Goal: Task Accomplishment & Management: Complete application form

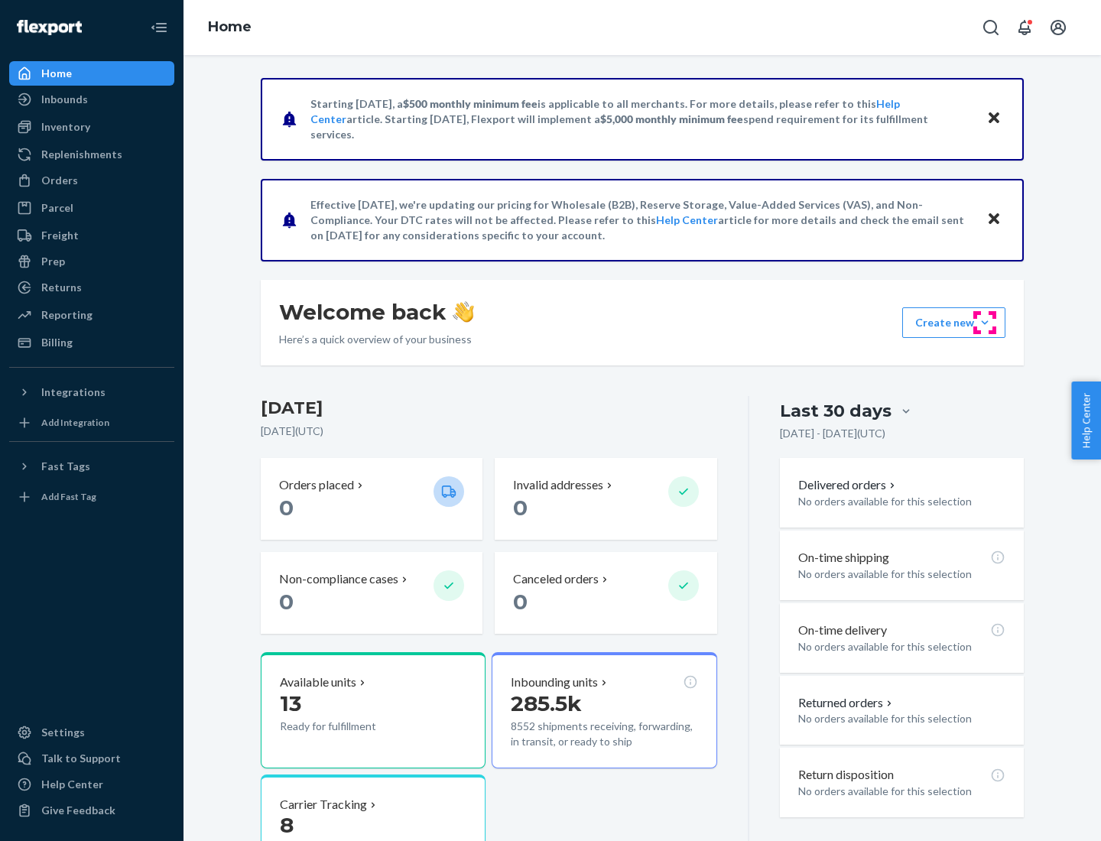
click at [985, 323] on button "Create new Create new inbound Create new order Create new product" at bounding box center [953, 322] width 103 height 31
click at [92, 99] on div "Inbounds" at bounding box center [92, 99] width 162 height 21
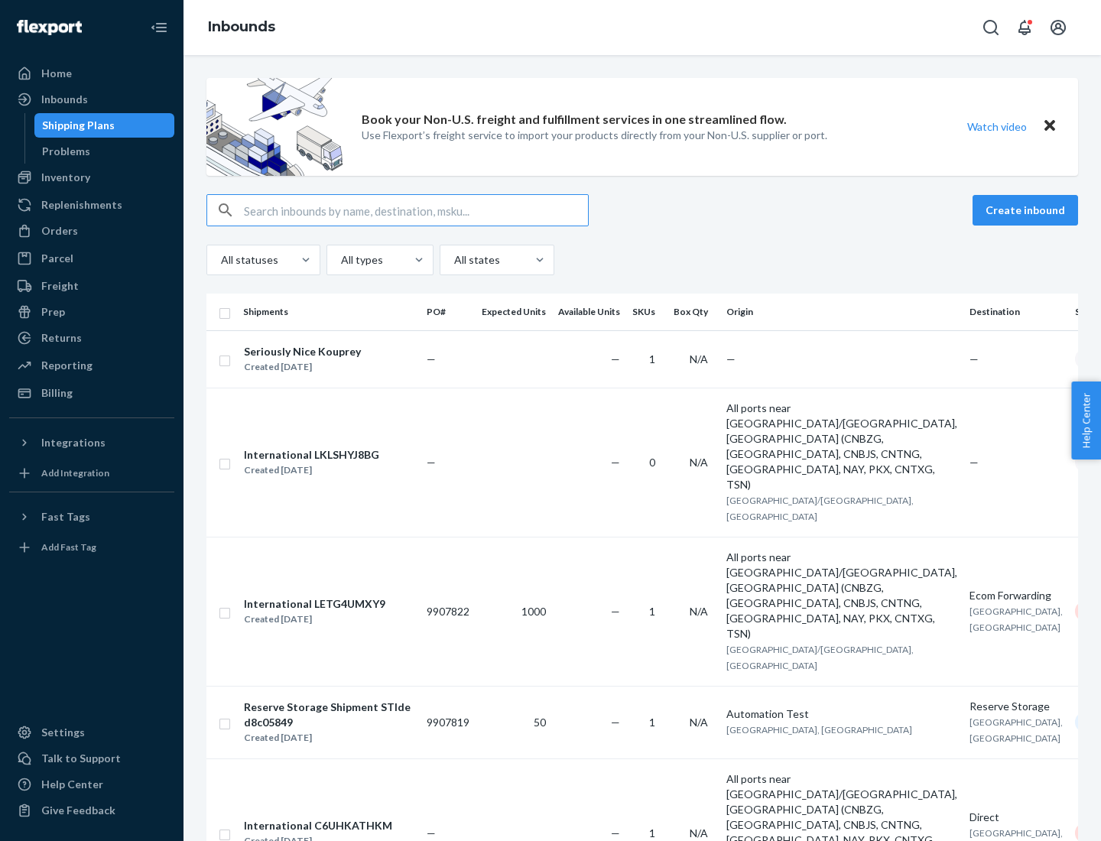
click at [1027, 210] on button "Create inbound" at bounding box center [1024, 210] width 105 height 31
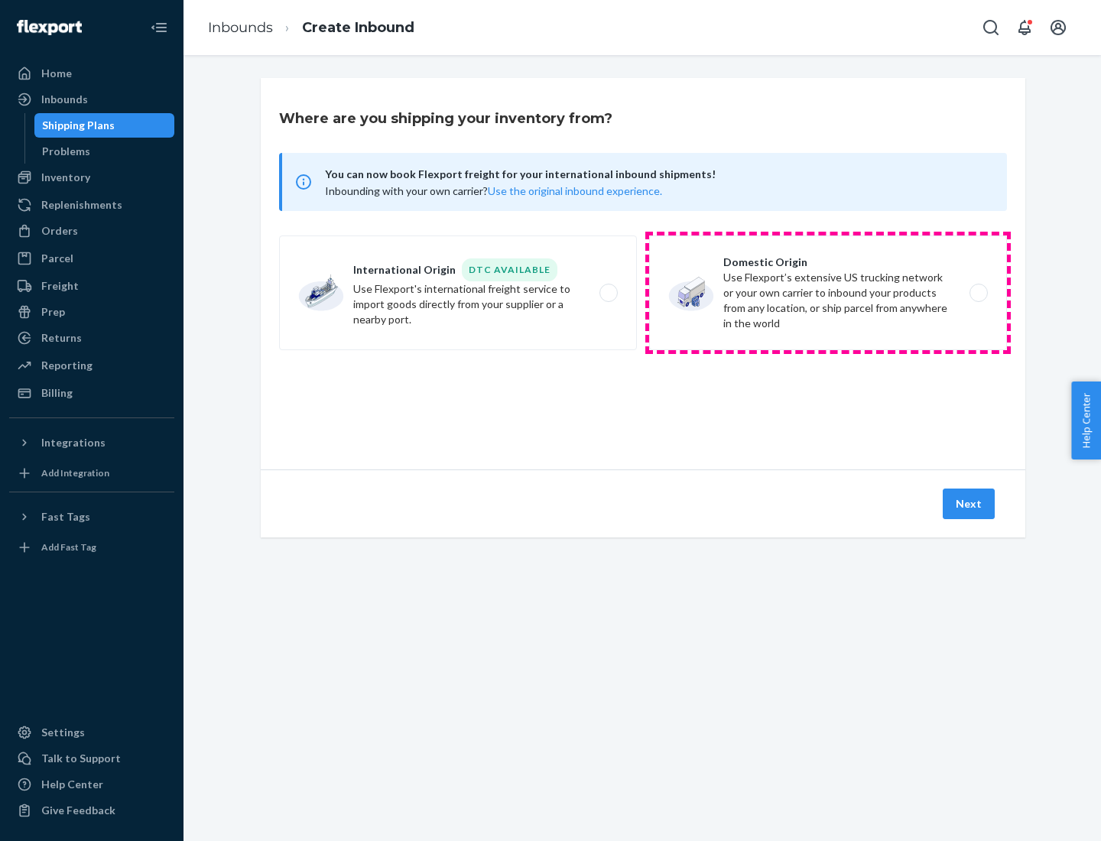
click at [828, 293] on label "Domestic Origin Use Flexport’s extensive US trucking network or your own carrie…" at bounding box center [828, 292] width 358 height 115
click at [978, 293] on input "Domestic Origin Use Flexport’s extensive US trucking network or your own carrie…" at bounding box center [983, 293] width 10 height 10
radio input "true"
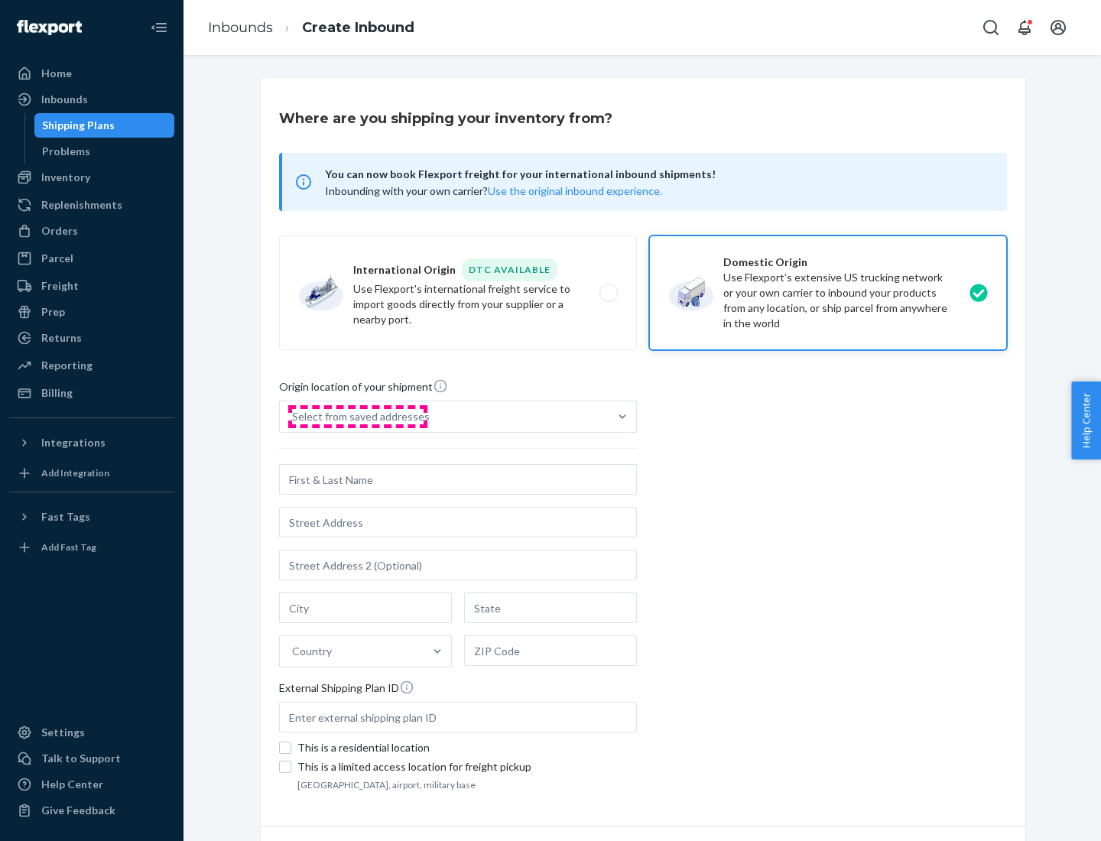
click at [357, 417] on div "Select from saved addresses" at bounding box center [361, 416] width 138 height 15
click at [294, 417] on input "Select from saved addresses" at bounding box center [293, 416] width 2 height 15
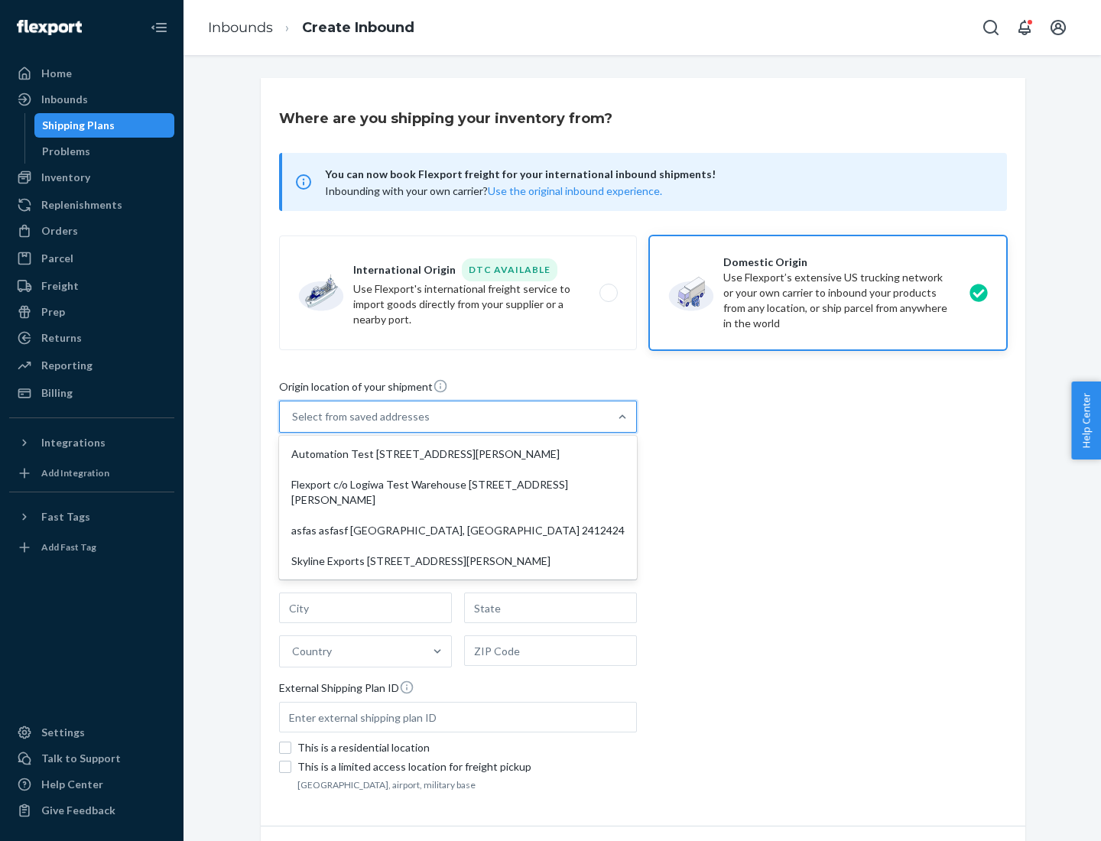
scroll to position [6, 0]
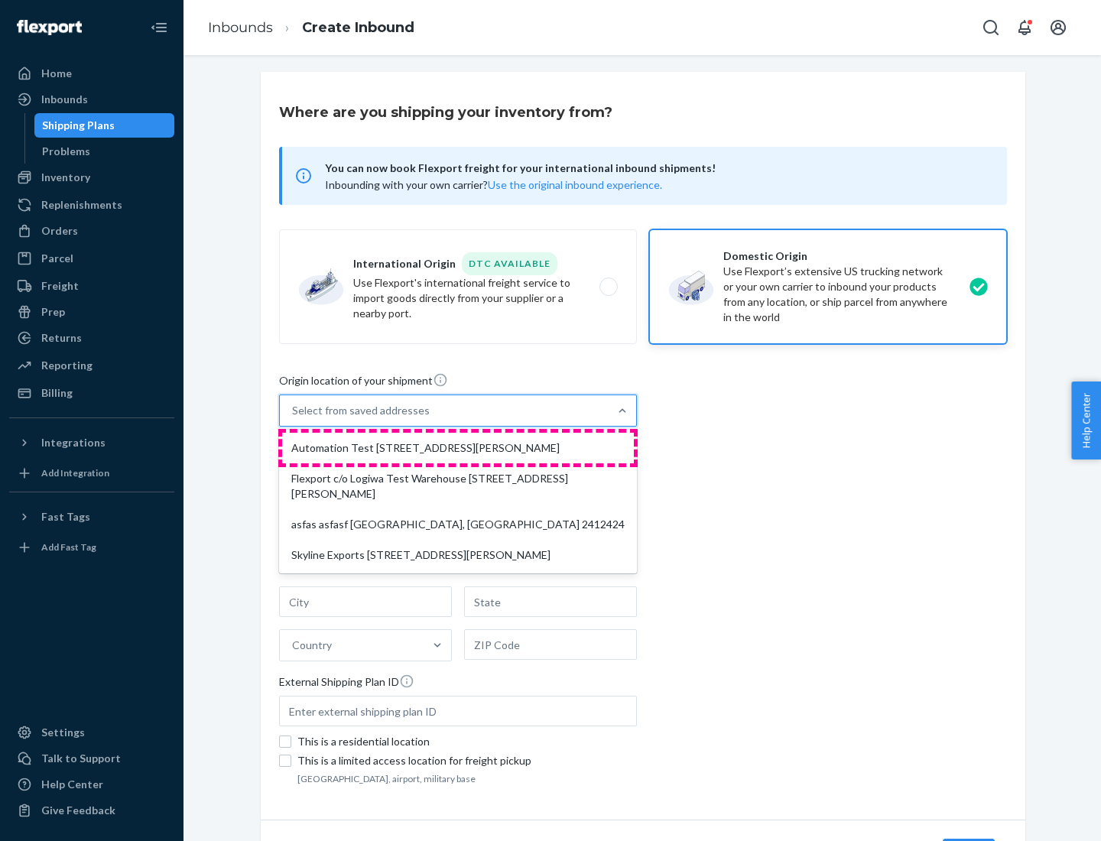
click at [458, 448] on div "Automation Test [STREET_ADDRESS][PERSON_NAME]" at bounding box center [458, 448] width 352 height 31
click at [294, 418] on input "option Automation Test [STREET_ADDRESS][PERSON_NAME] focused, 1 of 4. 4 results…" at bounding box center [293, 410] width 2 height 15
type input "Automation Test"
type input "9th Floor"
type input "[GEOGRAPHIC_DATA]"
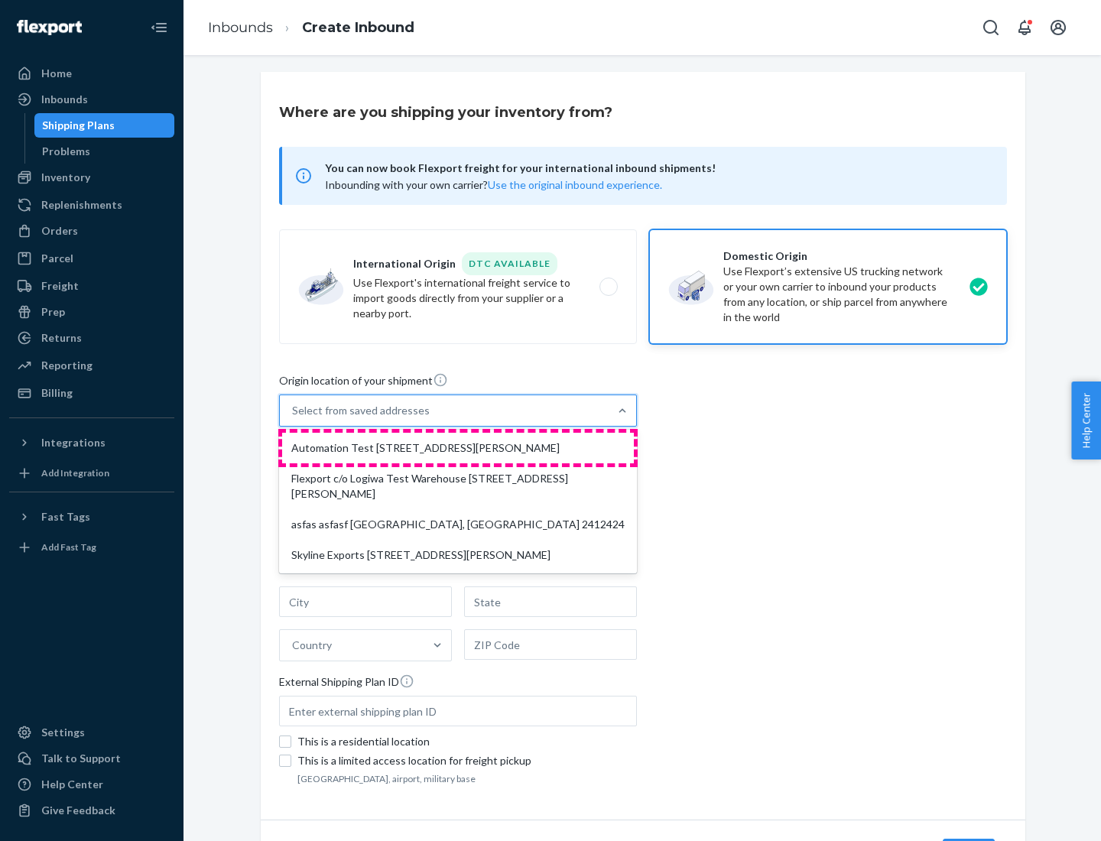
type input "CA"
type input "94104"
type input "[STREET_ADDRESS][PERSON_NAME]"
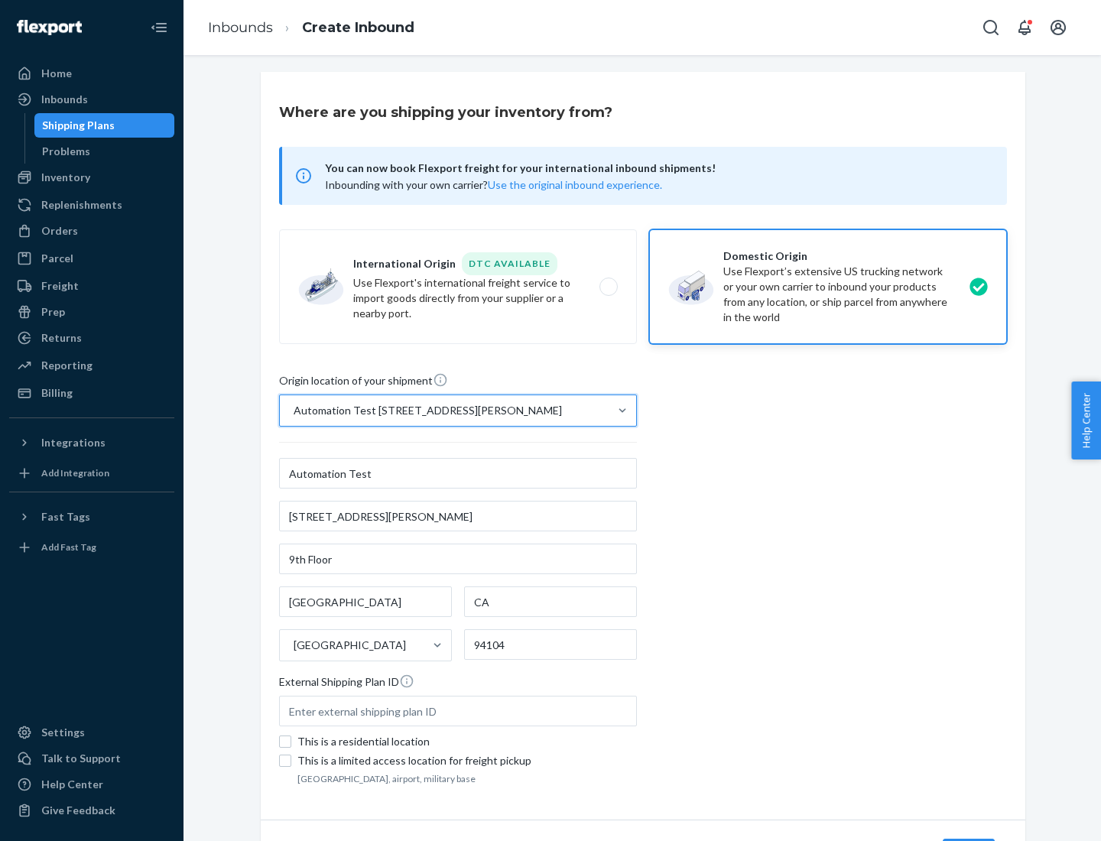
scroll to position [89, 0]
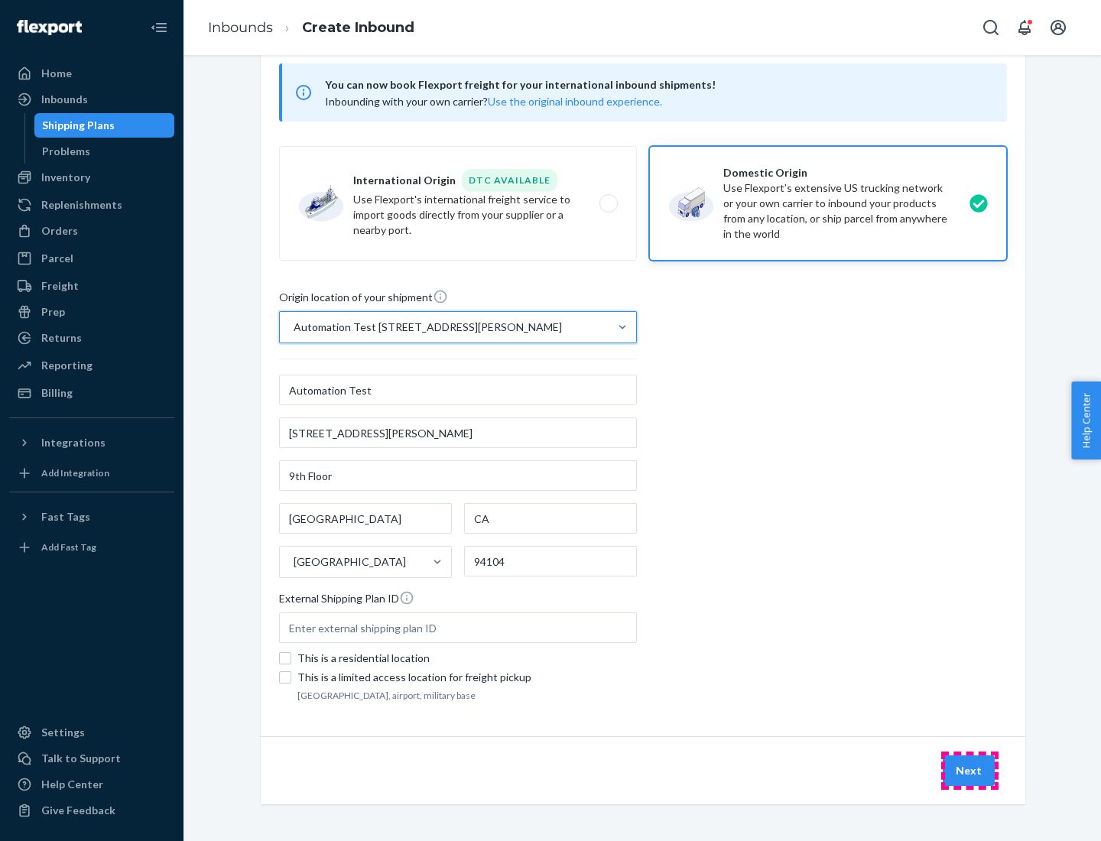
click at [969, 771] on button "Next" at bounding box center [969, 770] width 52 height 31
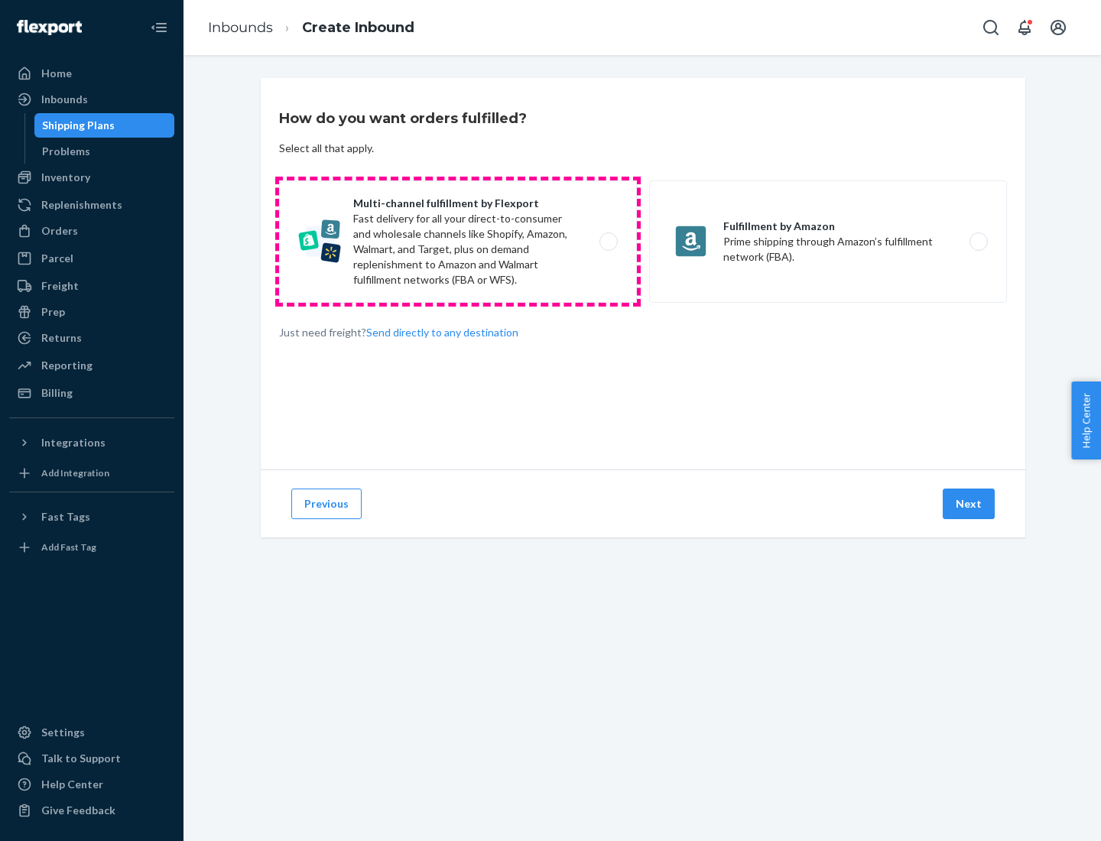
click at [458, 242] on label "Multi-channel fulfillment by Flexport Fast delivery for all your direct-to-cons…" at bounding box center [458, 241] width 358 height 122
click at [608, 242] on input "Multi-channel fulfillment by Flexport Fast delivery for all your direct-to-cons…" at bounding box center [613, 242] width 10 height 10
radio input "true"
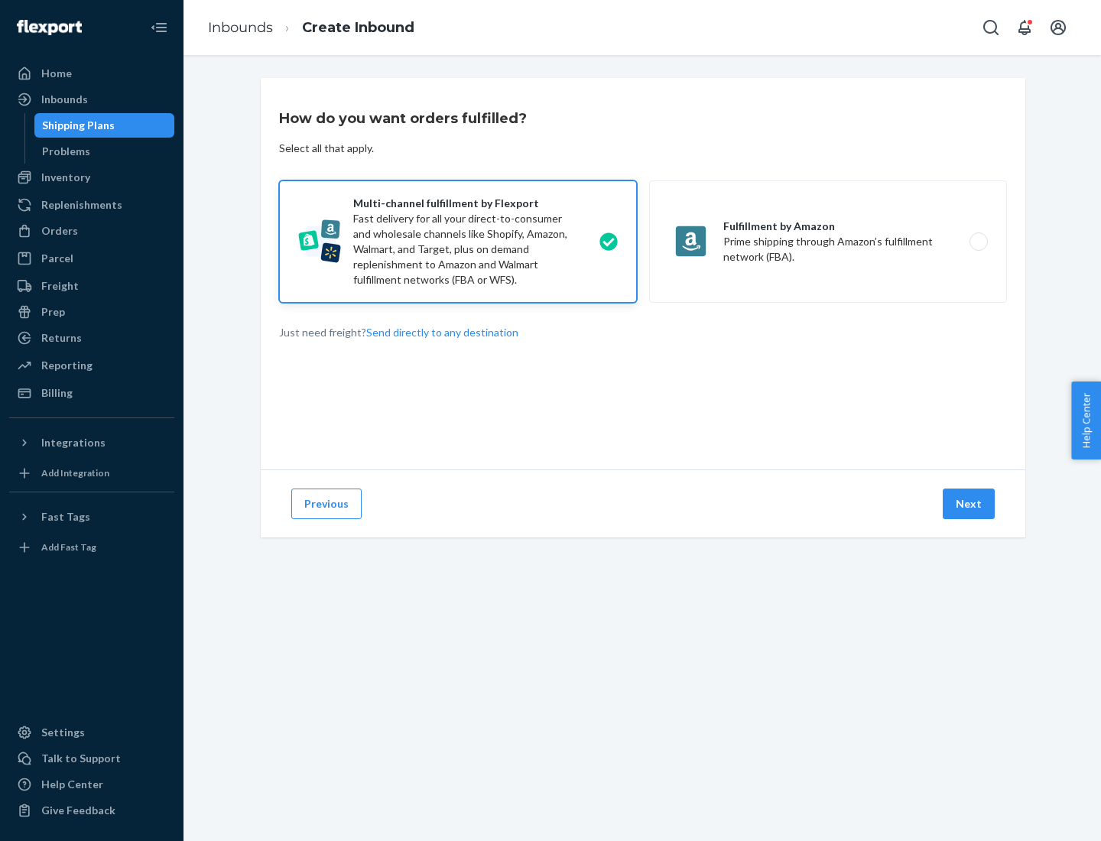
click at [969, 504] on button "Next" at bounding box center [969, 503] width 52 height 31
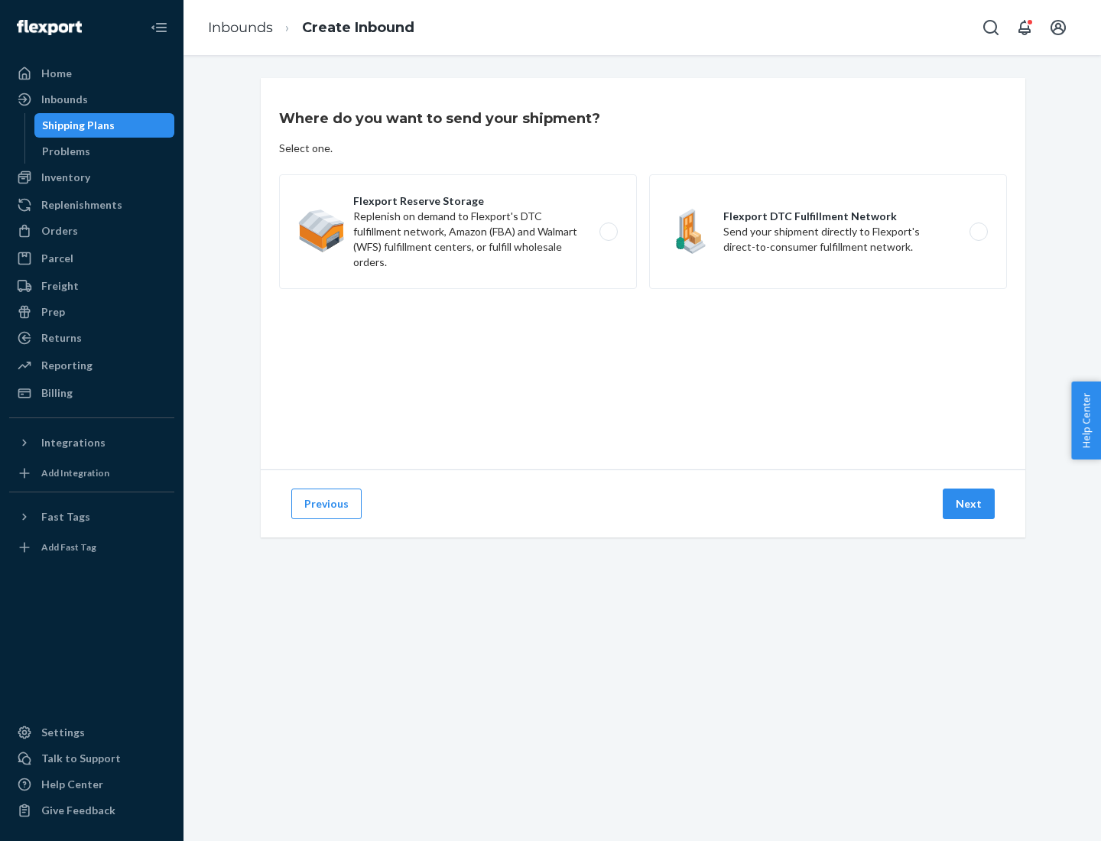
click at [828, 232] on label "Flexport DTC Fulfillment Network Send your shipment directly to Flexport's dire…" at bounding box center [828, 231] width 358 height 115
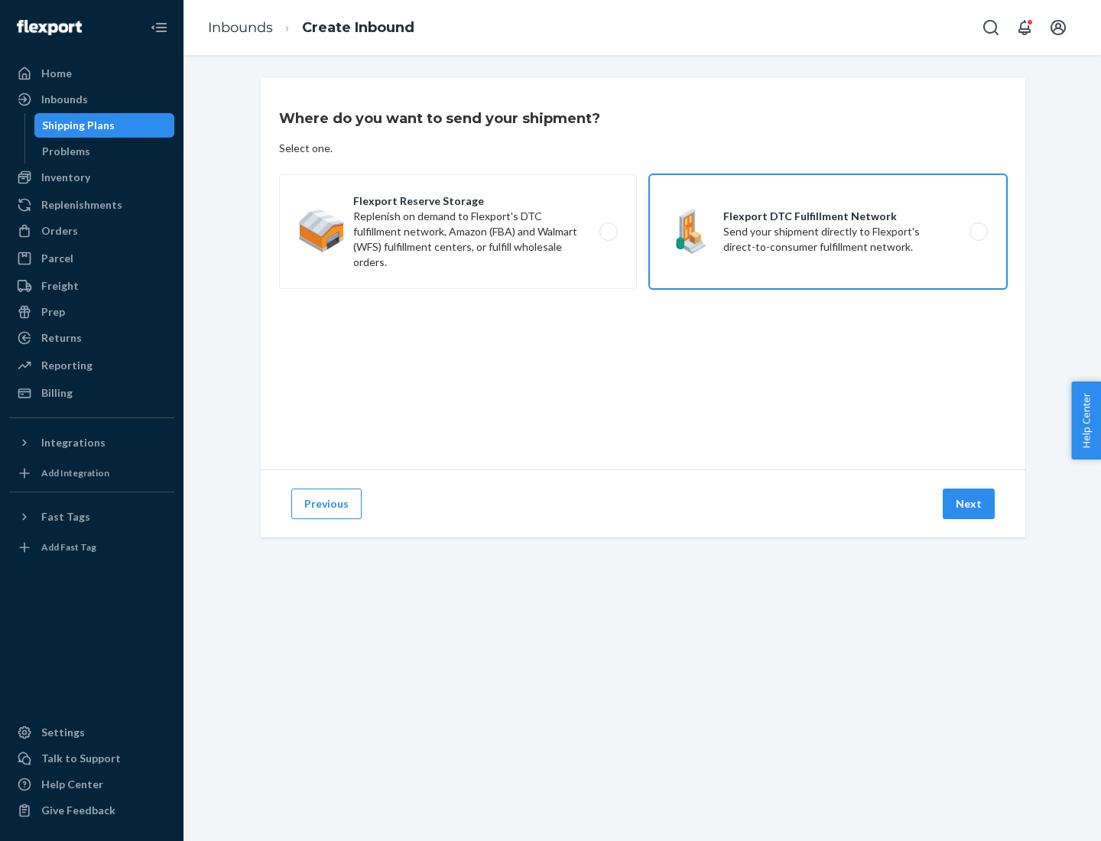
click at [978, 232] on input "Flexport DTC Fulfillment Network Send your shipment directly to Flexport's dire…" at bounding box center [983, 232] width 10 height 10
radio input "true"
click at [969, 504] on button "Next" at bounding box center [969, 503] width 52 height 31
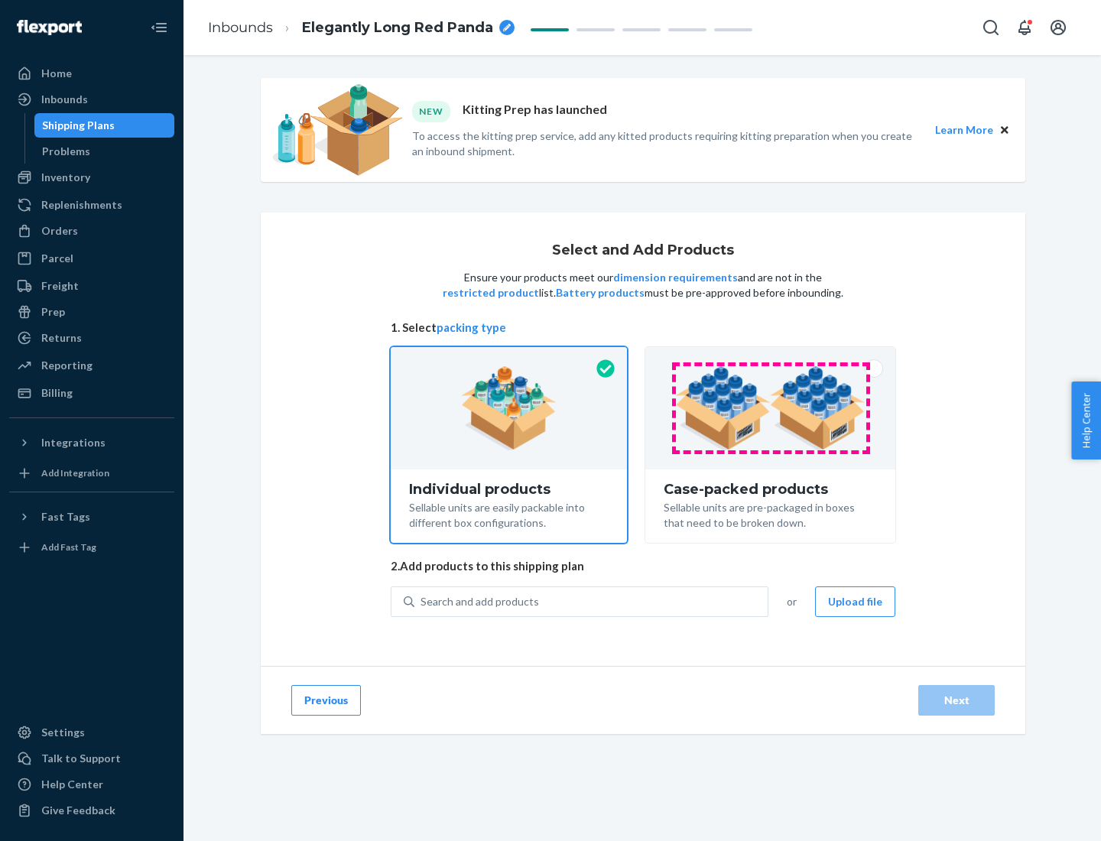
click at [771, 408] on img at bounding box center [770, 408] width 190 height 84
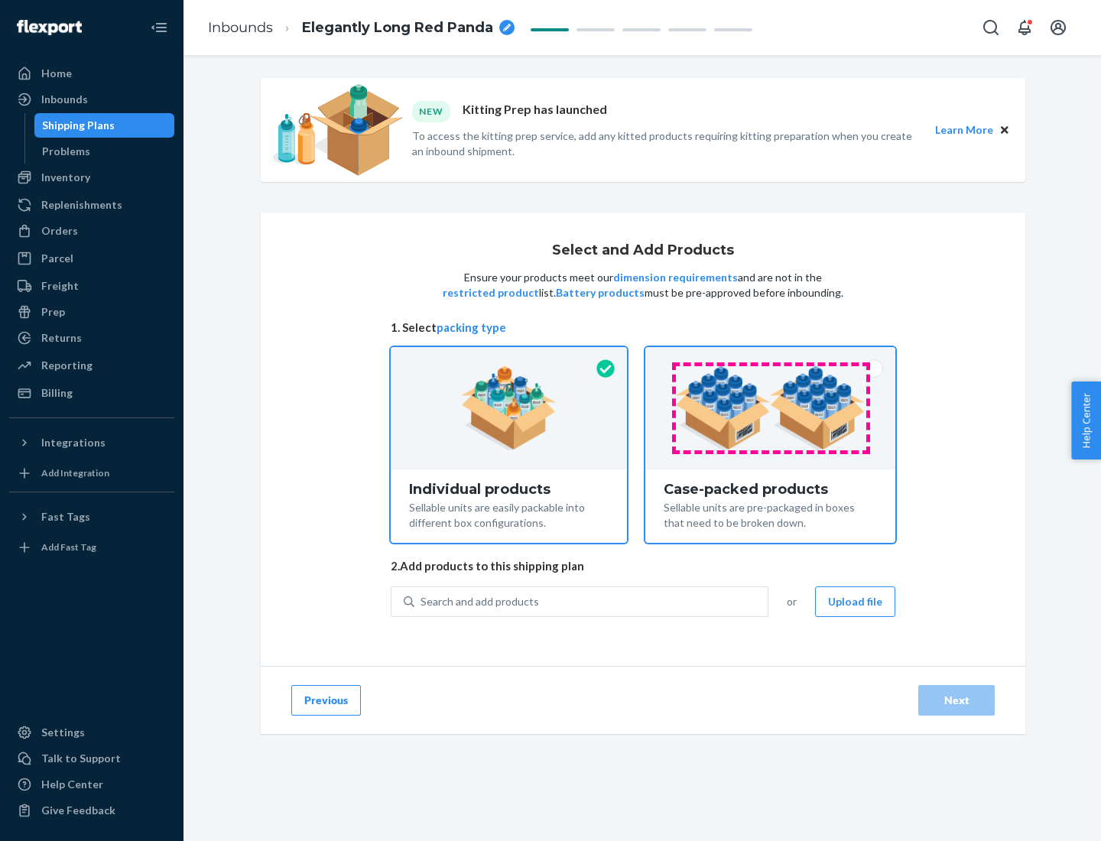
click at [771, 357] on input "Case-packed products Sellable units are pre-packaged in boxes that need to be b…" at bounding box center [770, 352] width 10 height 10
radio input "true"
radio input "false"
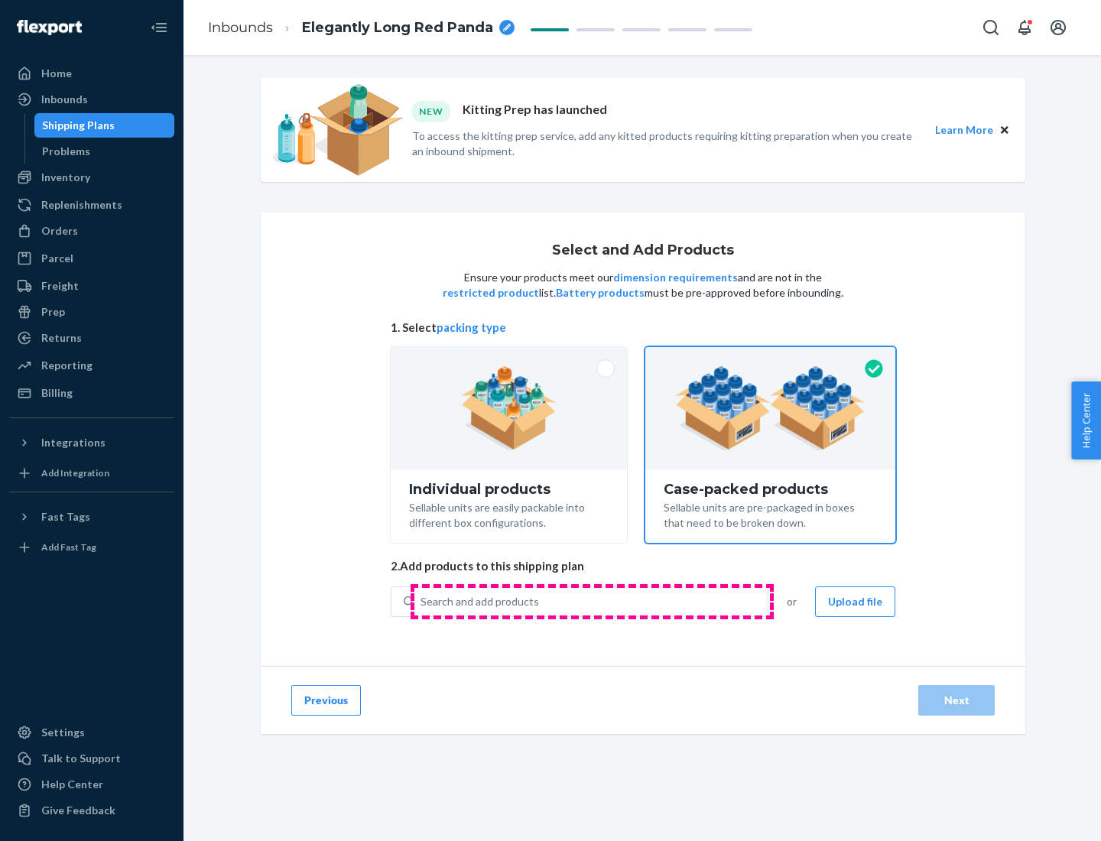
click at [592, 601] on div "Search and add products" at bounding box center [590, 602] width 353 height 28
click at [422, 601] on input "Search and add products" at bounding box center [421, 601] width 2 height 15
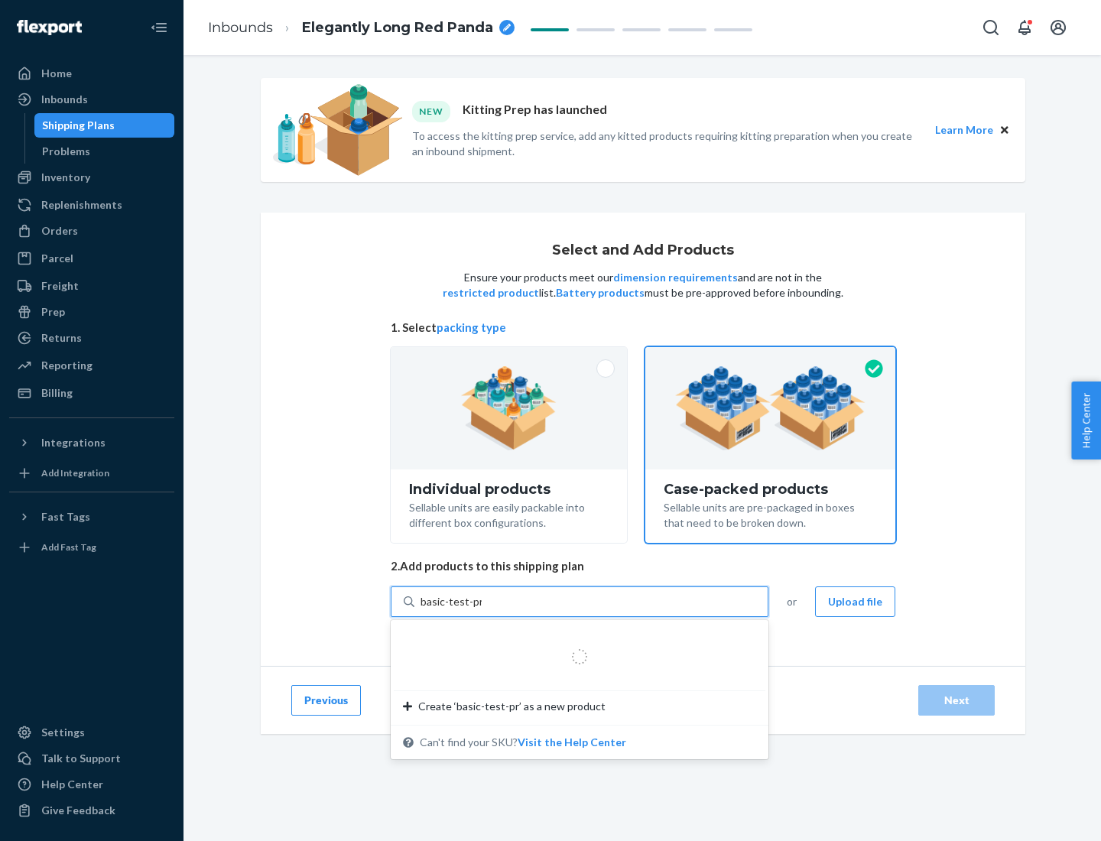
type input "basic-test-product-1"
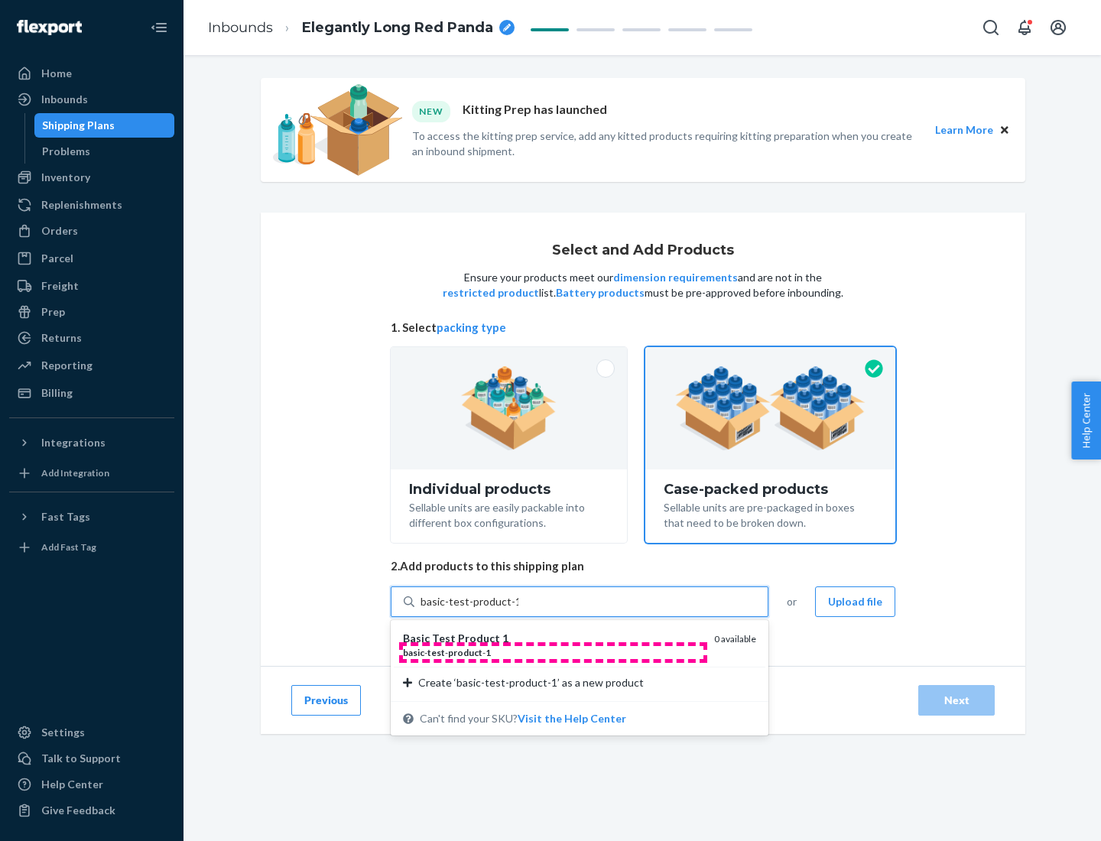
click at [553, 652] on div "basic - test - product - 1" at bounding box center [552, 652] width 299 height 13
click at [518, 609] on input "basic-test-product-1" at bounding box center [469, 601] width 98 height 15
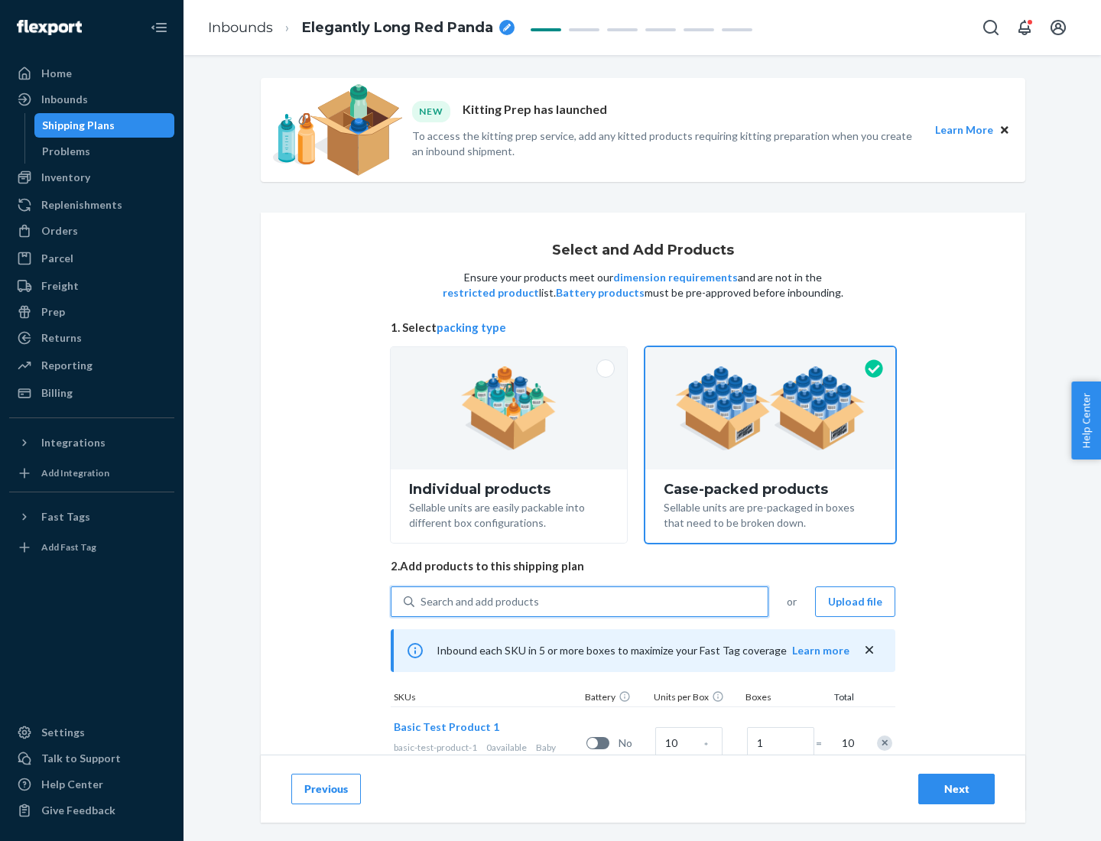
scroll to position [55, 0]
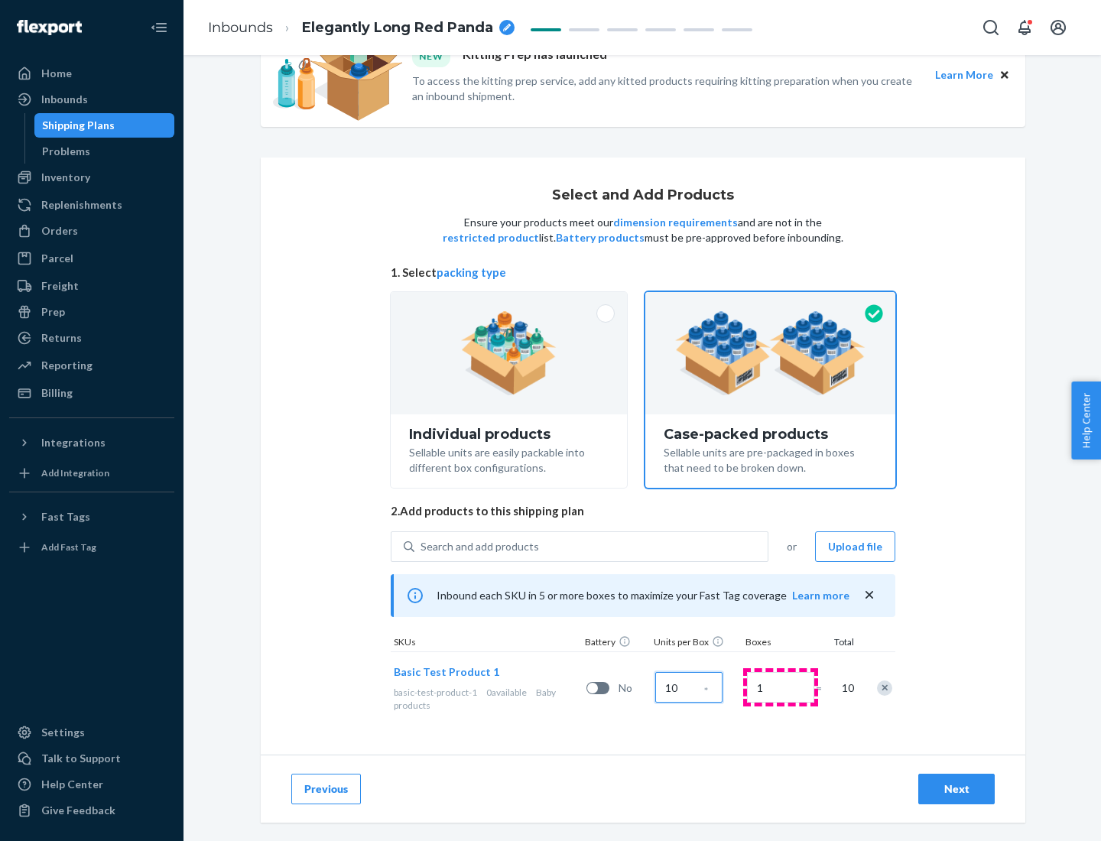
type input "10"
type input "7"
click at [956, 789] on div "Next" at bounding box center [956, 788] width 50 height 15
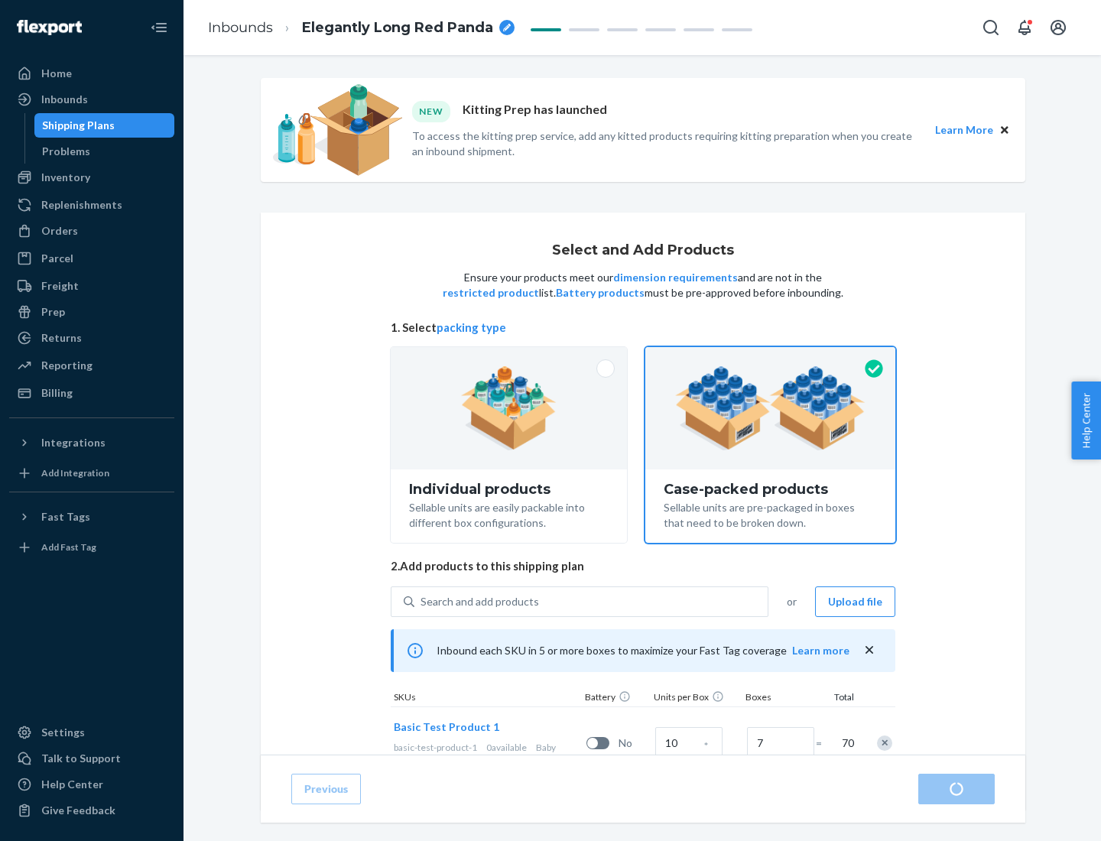
radio input "true"
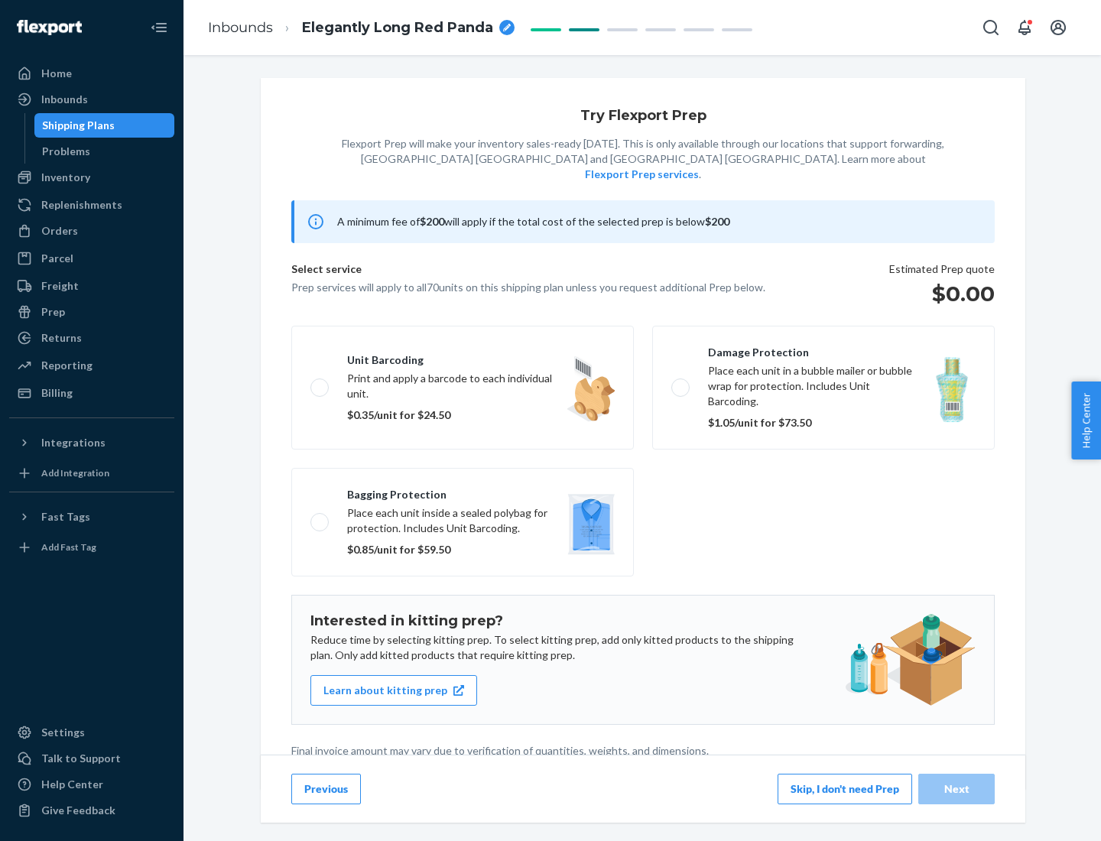
scroll to position [4, 0]
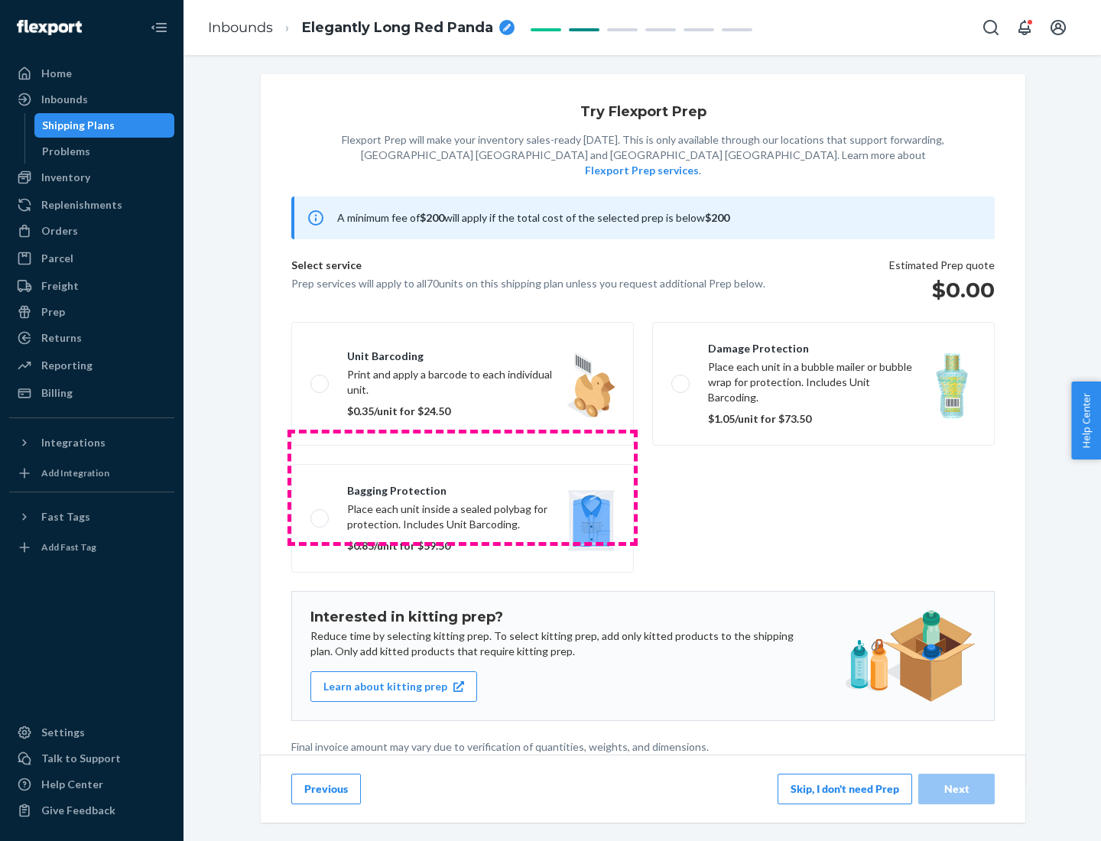
click at [462, 487] on label "Bagging protection Place each unit inside a sealed polybag for protection. Incl…" at bounding box center [462, 518] width 342 height 109
click at [320, 513] on input "Bagging protection Place each unit inside a sealed polybag for protection. Incl…" at bounding box center [315, 518] width 10 height 10
checkbox input "true"
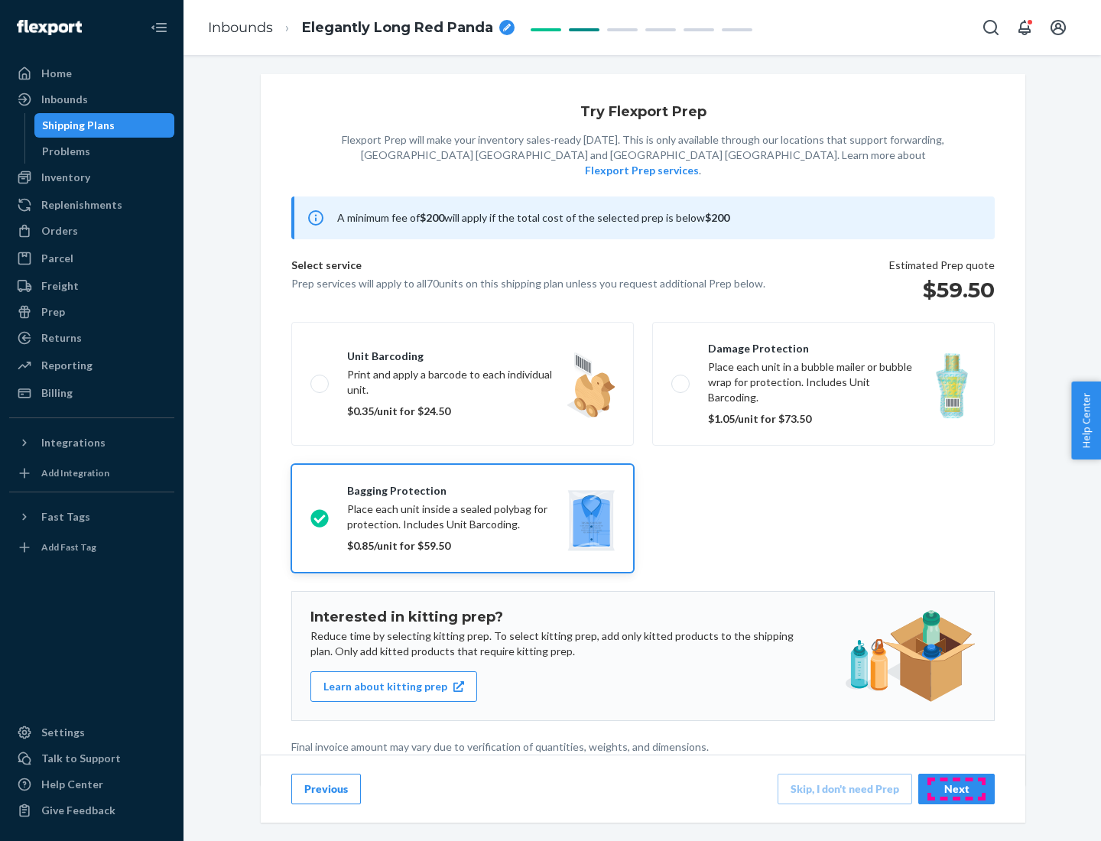
click at [956, 788] on div "Next" at bounding box center [956, 788] width 50 height 15
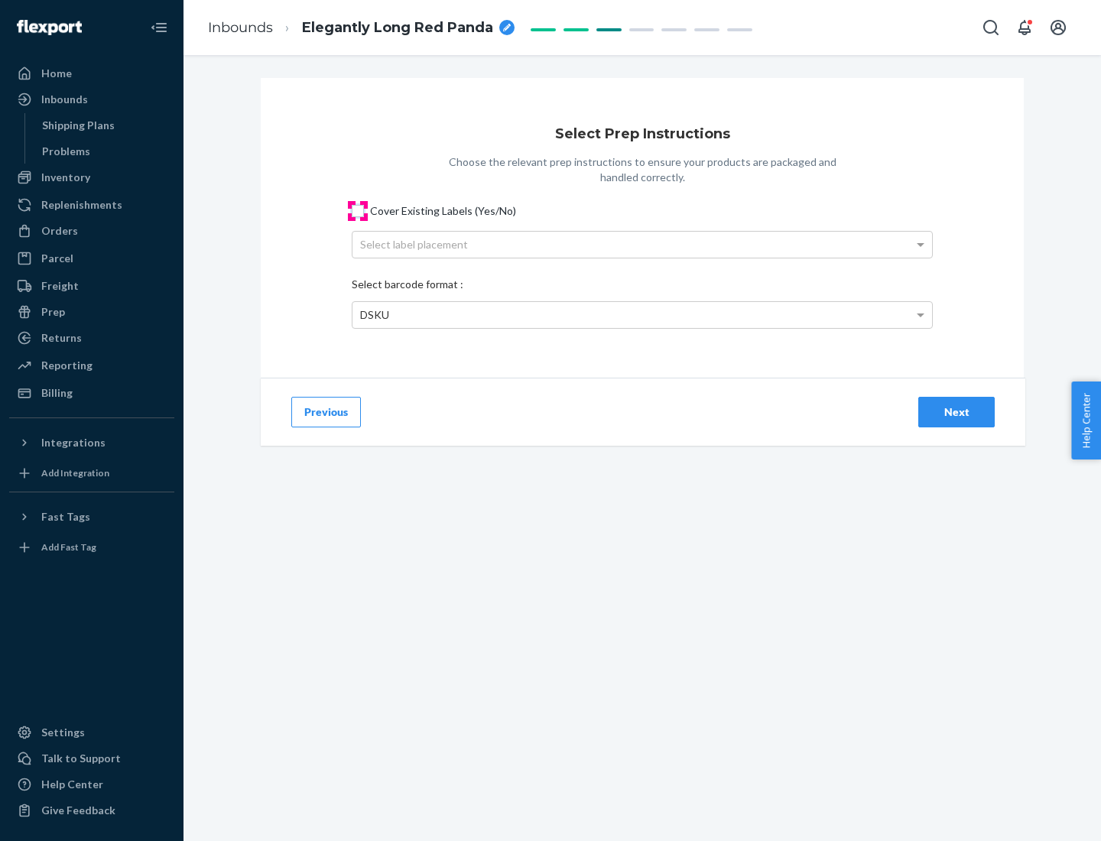
click at [358, 210] on input "Cover Existing Labels (Yes/No)" at bounding box center [358, 211] width 12 height 12
checkbox input "true"
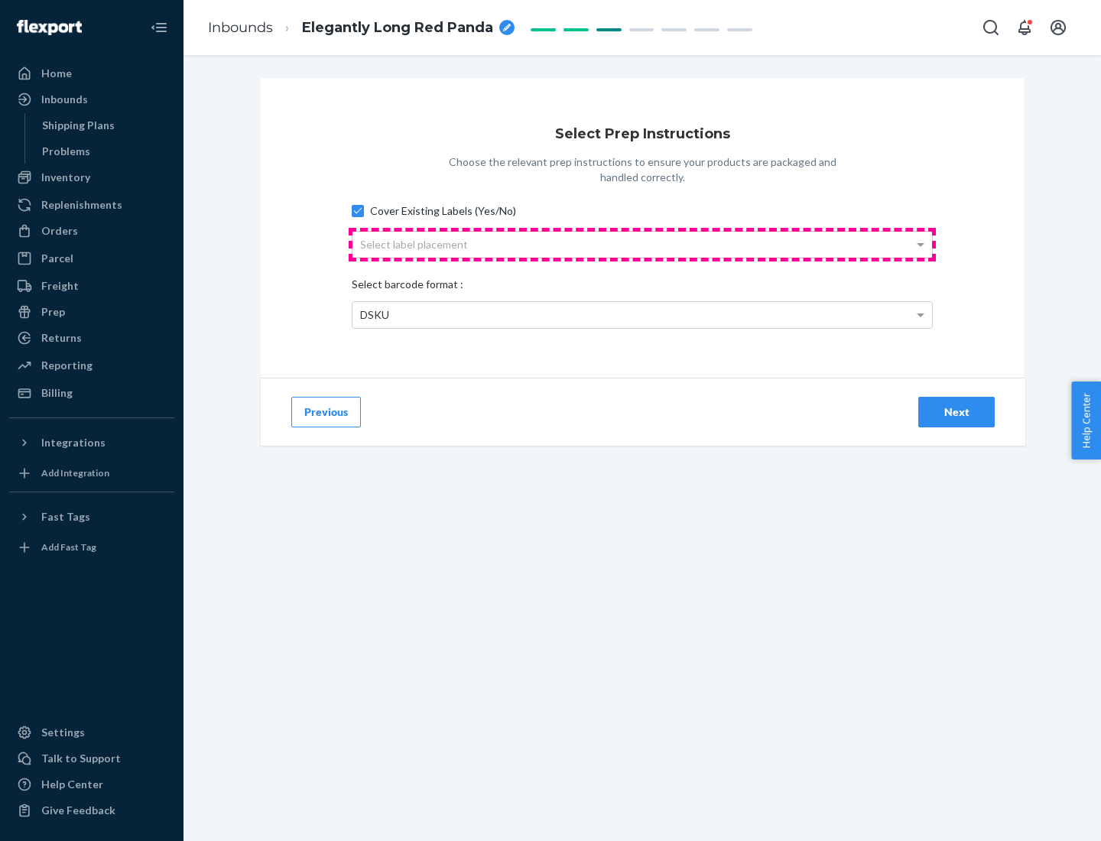
click at [642, 244] on div "Select label placement" at bounding box center [641, 245] width 579 height 26
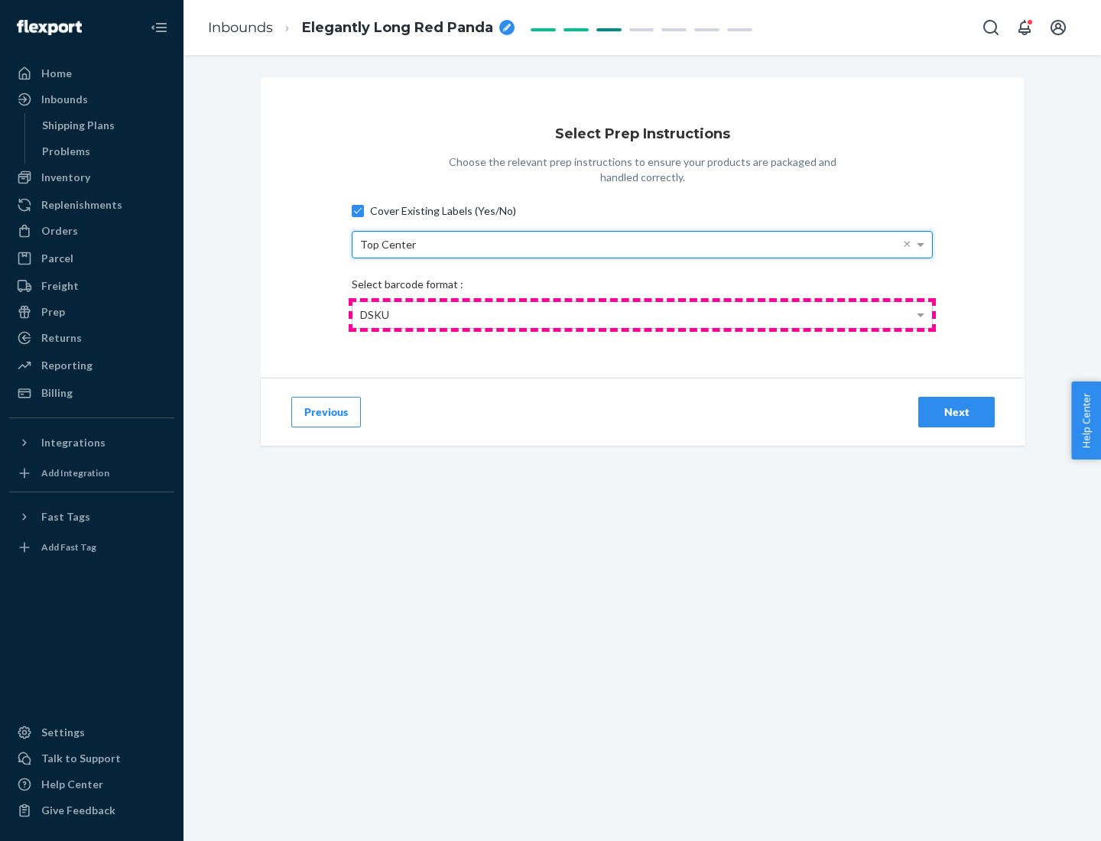
click at [642, 314] on div "DSKU" at bounding box center [641, 315] width 579 height 26
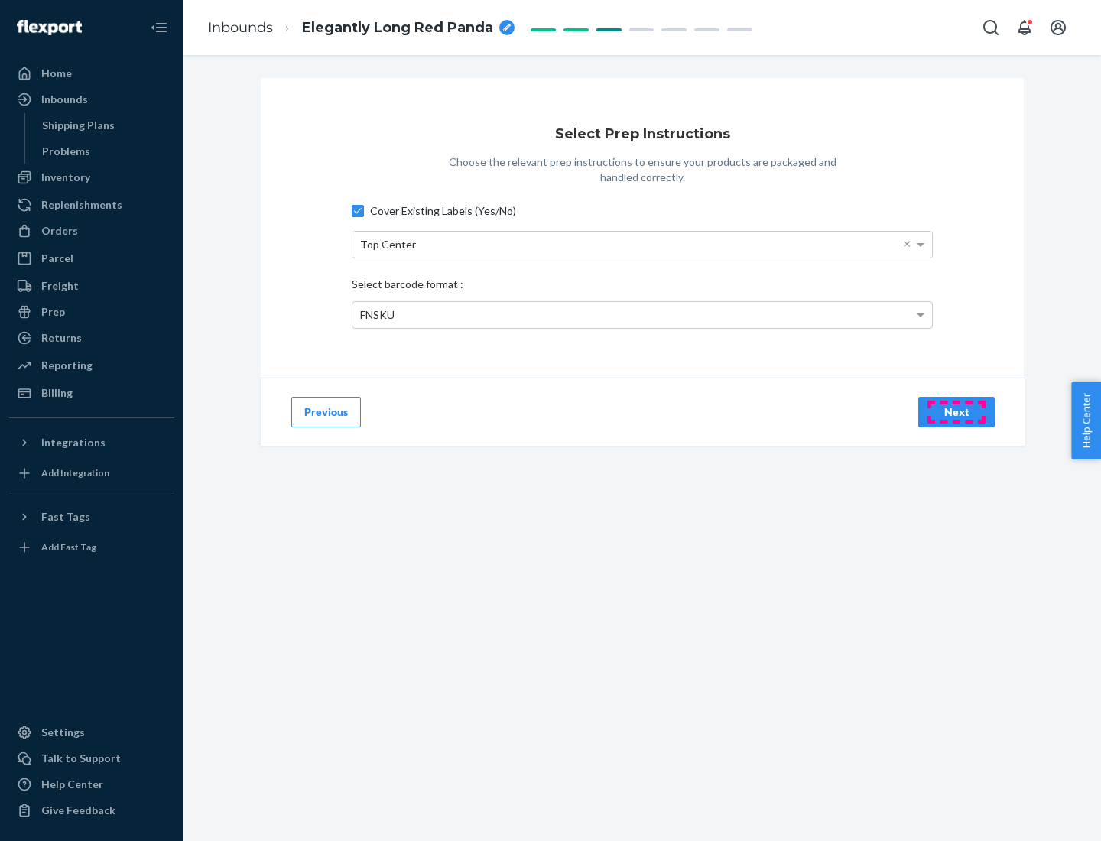
click at [956, 411] on div "Next" at bounding box center [956, 411] width 50 height 15
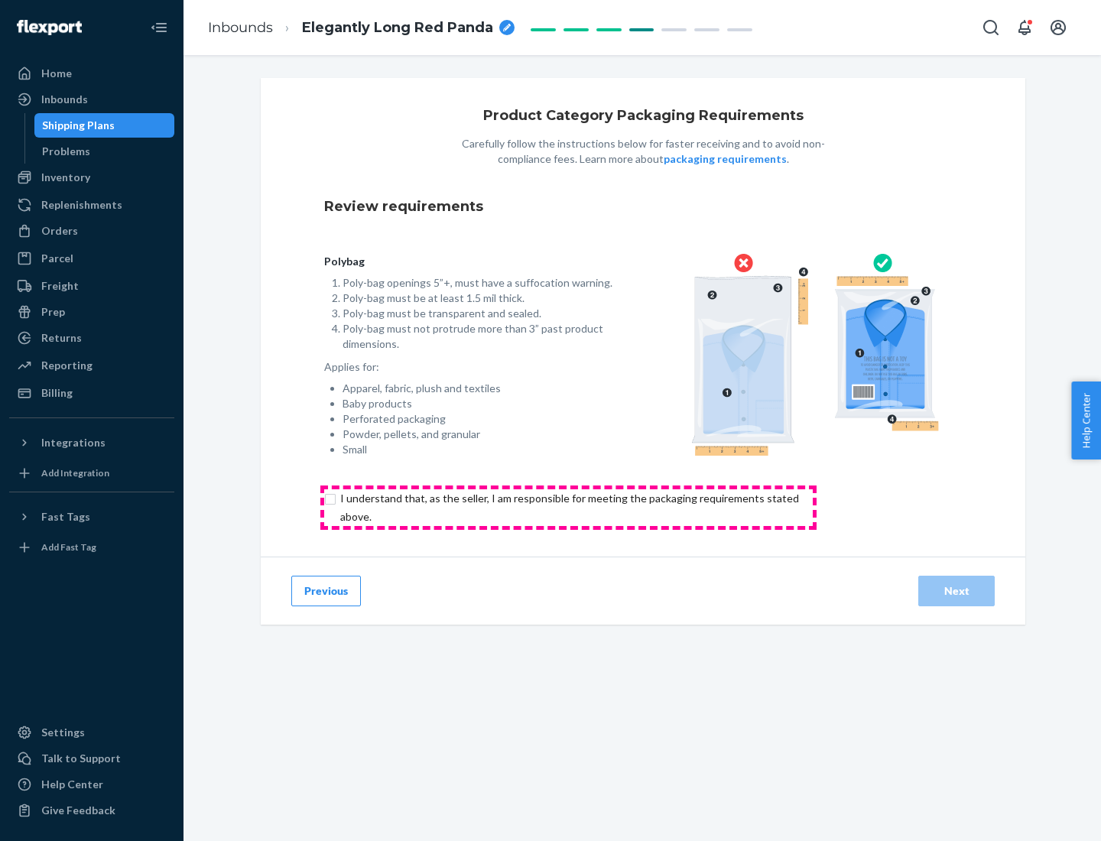
click at [568, 507] on input "checkbox" at bounding box center [578, 507] width 508 height 37
checkbox input "true"
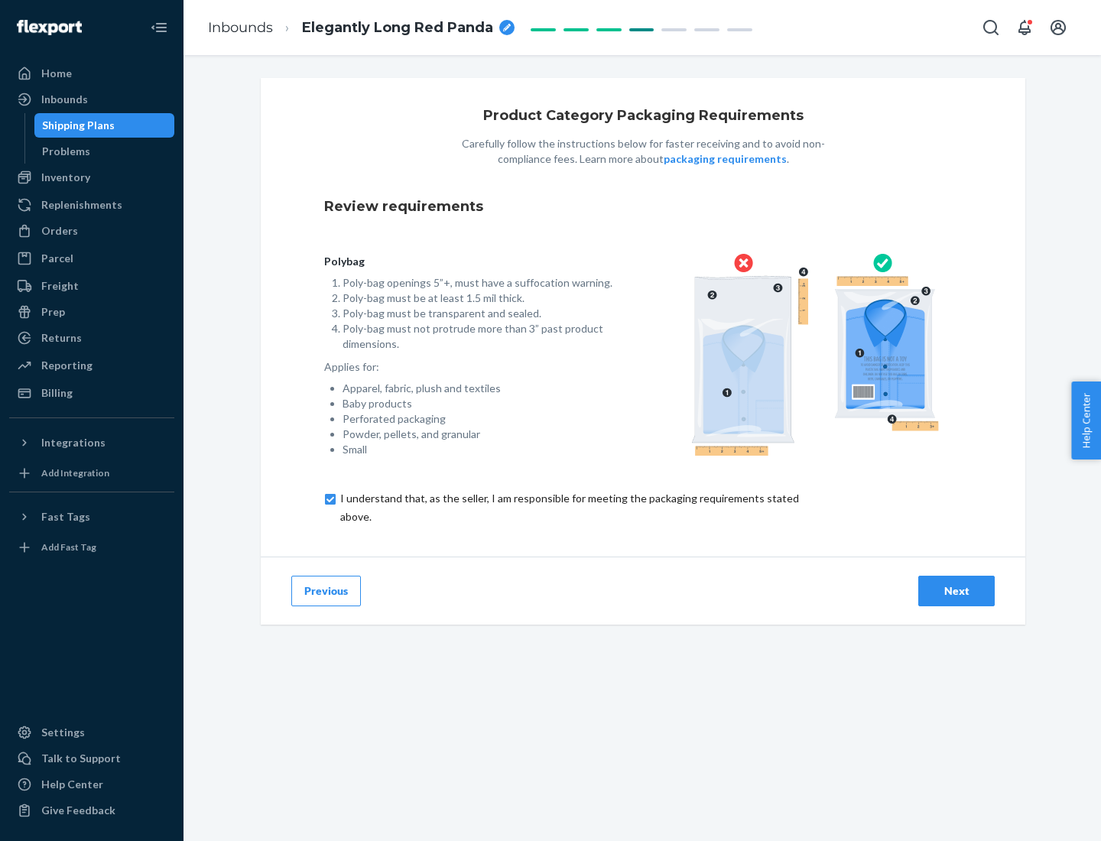
click at [956, 590] on div "Next" at bounding box center [956, 590] width 50 height 15
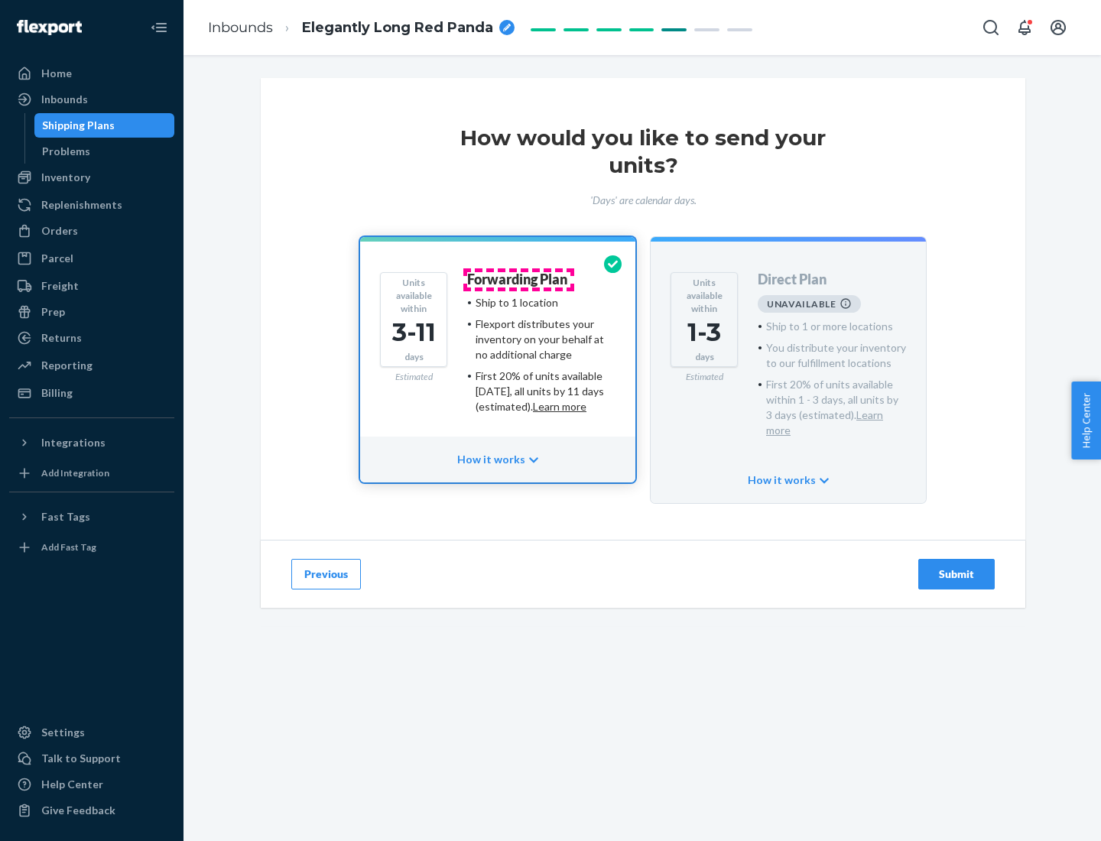
click at [518, 279] on h4 "Forwarding Plan" at bounding box center [517, 279] width 100 height 15
click at [956, 566] on div "Submit" at bounding box center [956, 573] width 50 height 15
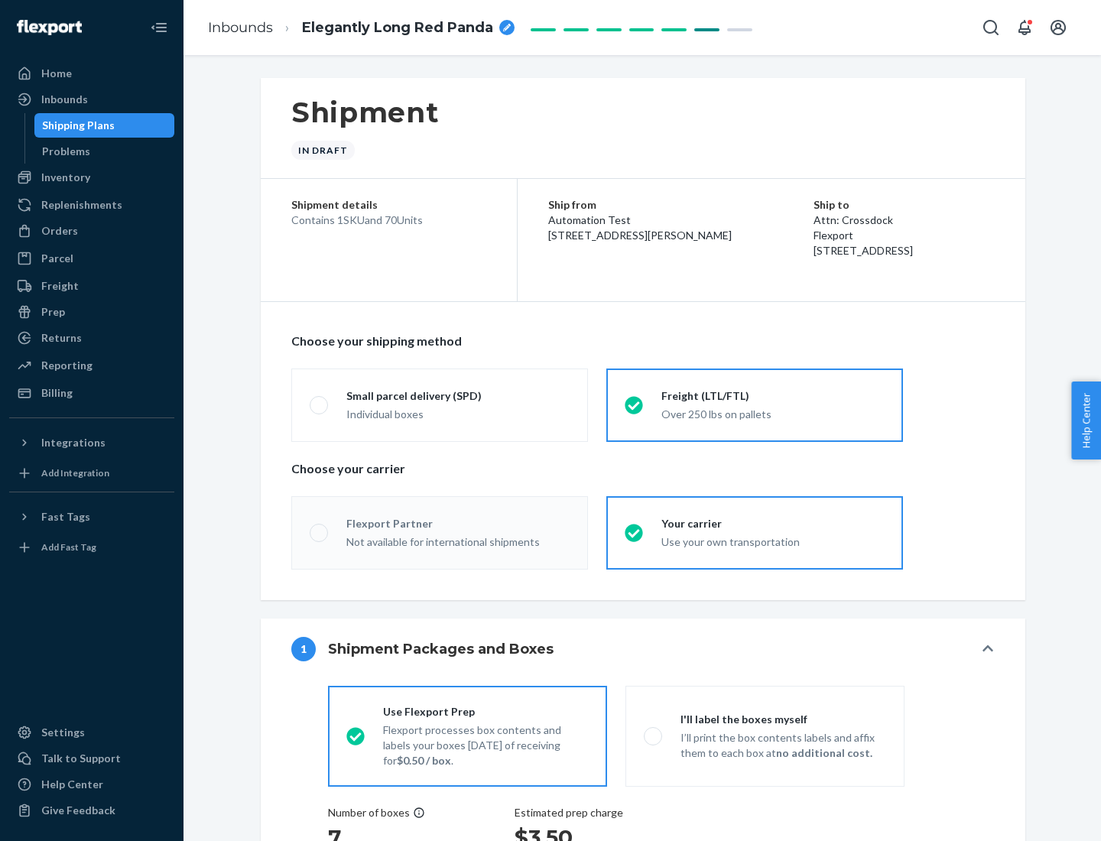
radio input "true"
radio input "false"
radio input "true"
radio input "false"
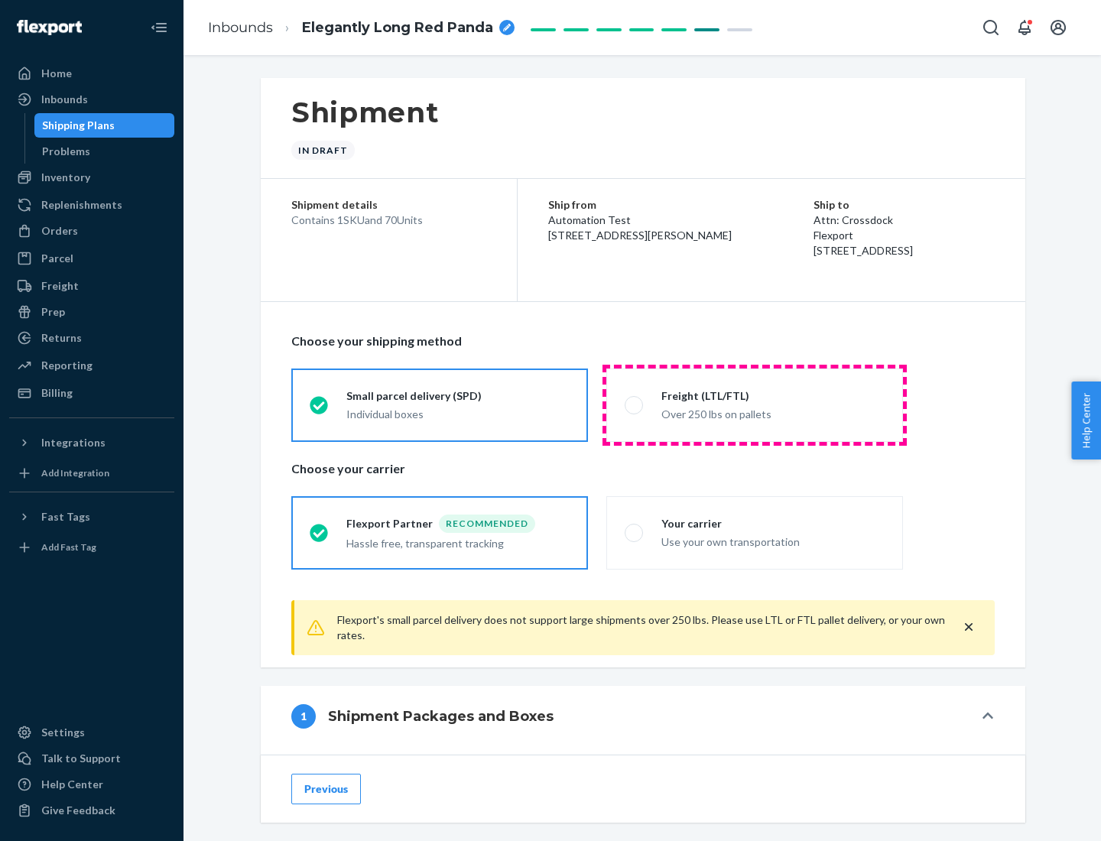
click at [754, 404] on div "Over 250 lbs on pallets" at bounding box center [772, 413] width 223 height 18
click at [634, 404] on input "Freight (LTL/FTL) Over 250 lbs on pallets" at bounding box center [630, 405] width 10 height 10
radio input "true"
radio input "false"
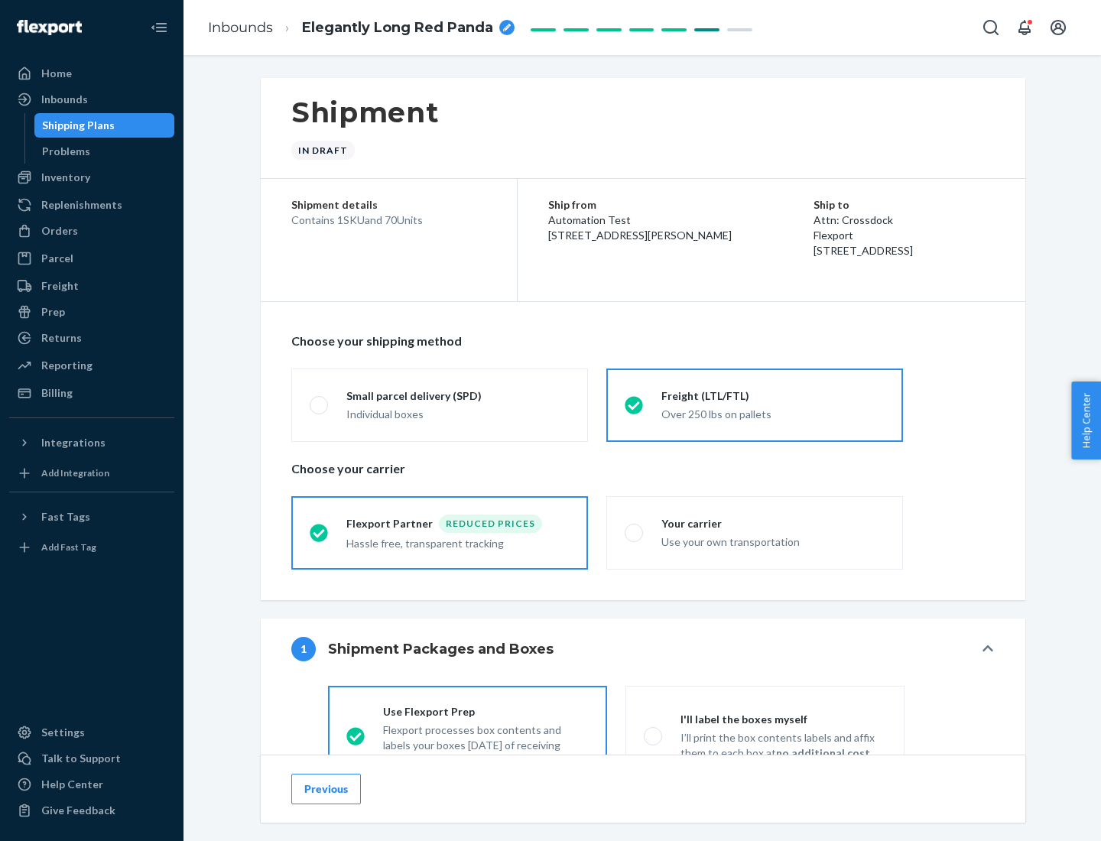
scroll to position [85, 0]
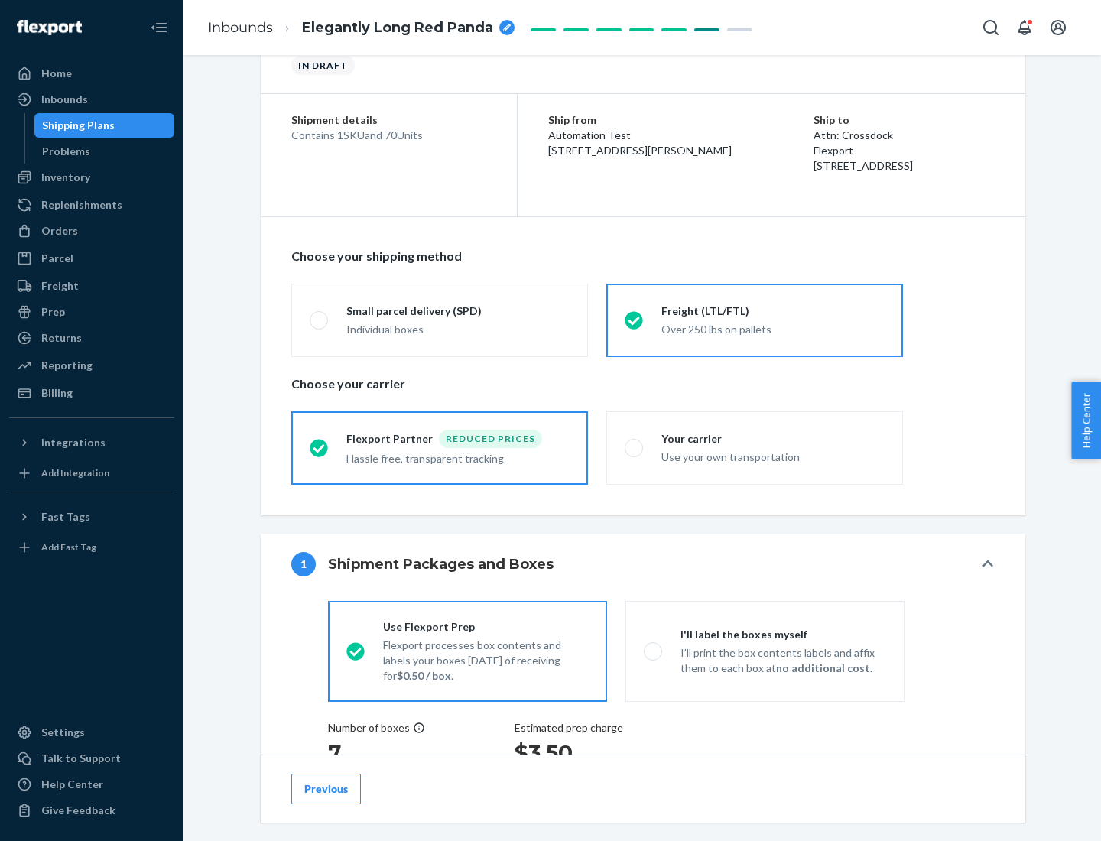
click at [440, 448] on div "Hassle free, transparent tracking" at bounding box center [457, 457] width 223 height 18
click at [320, 447] on input "Flexport Partner Reduced prices Hassle free, transparent tracking" at bounding box center [315, 448] width 10 height 10
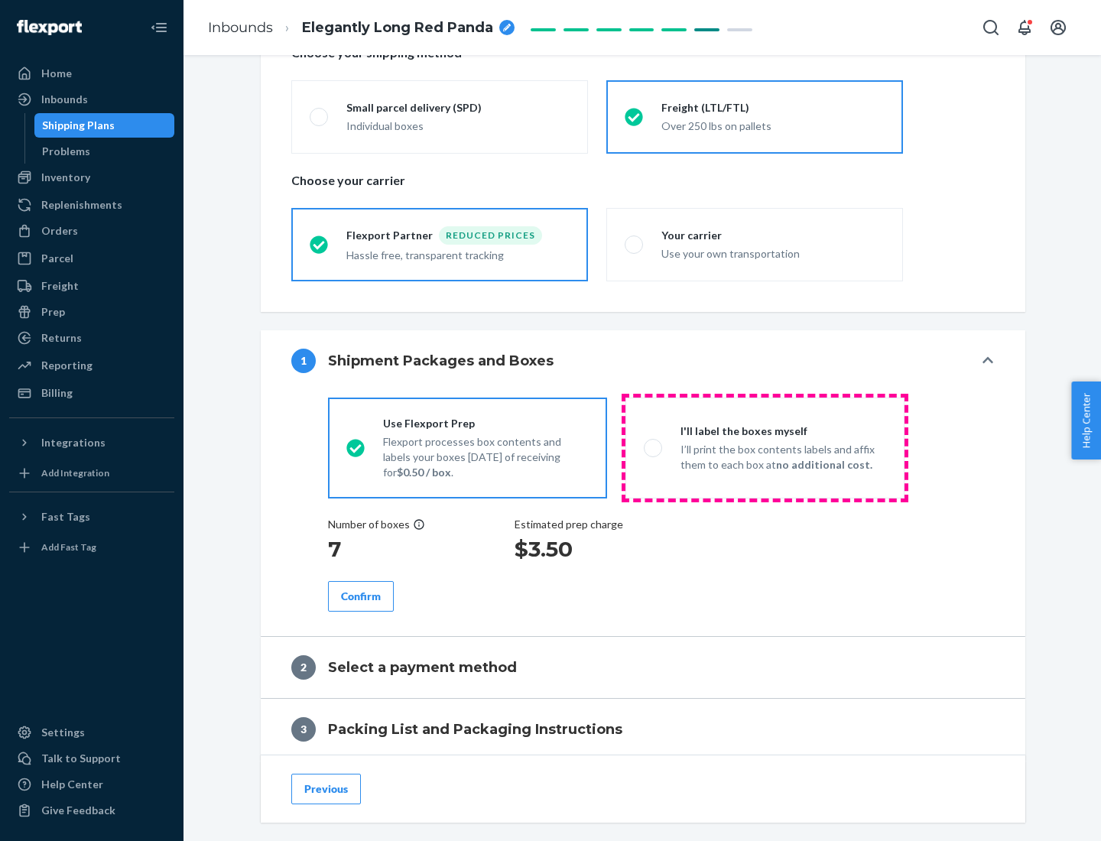
click at [764, 447] on p "I’ll print the box contents labels and affix them to each box at no additional …" at bounding box center [783, 457] width 206 height 31
click at [654, 447] on input "I'll label the boxes myself I’ll print the box contents labels and affix them t…" at bounding box center [649, 448] width 10 height 10
radio input "true"
radio input "false"
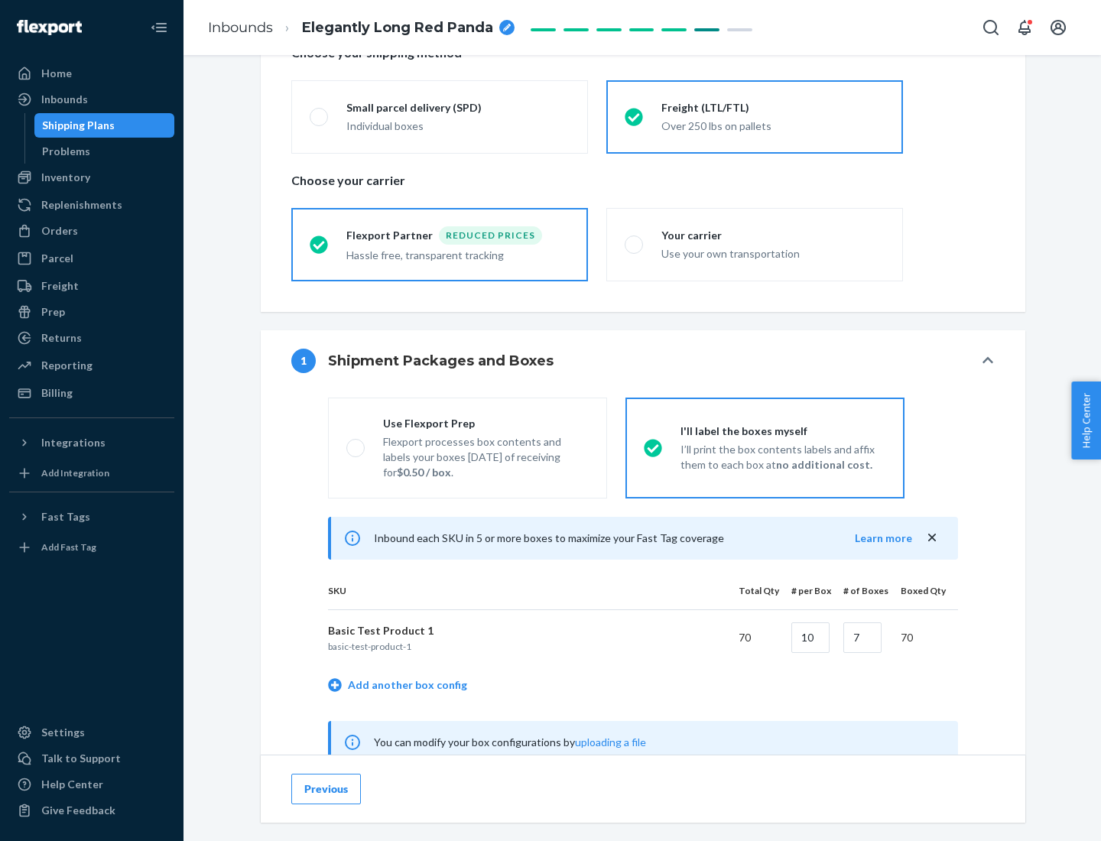
scroll to position [478, 0]
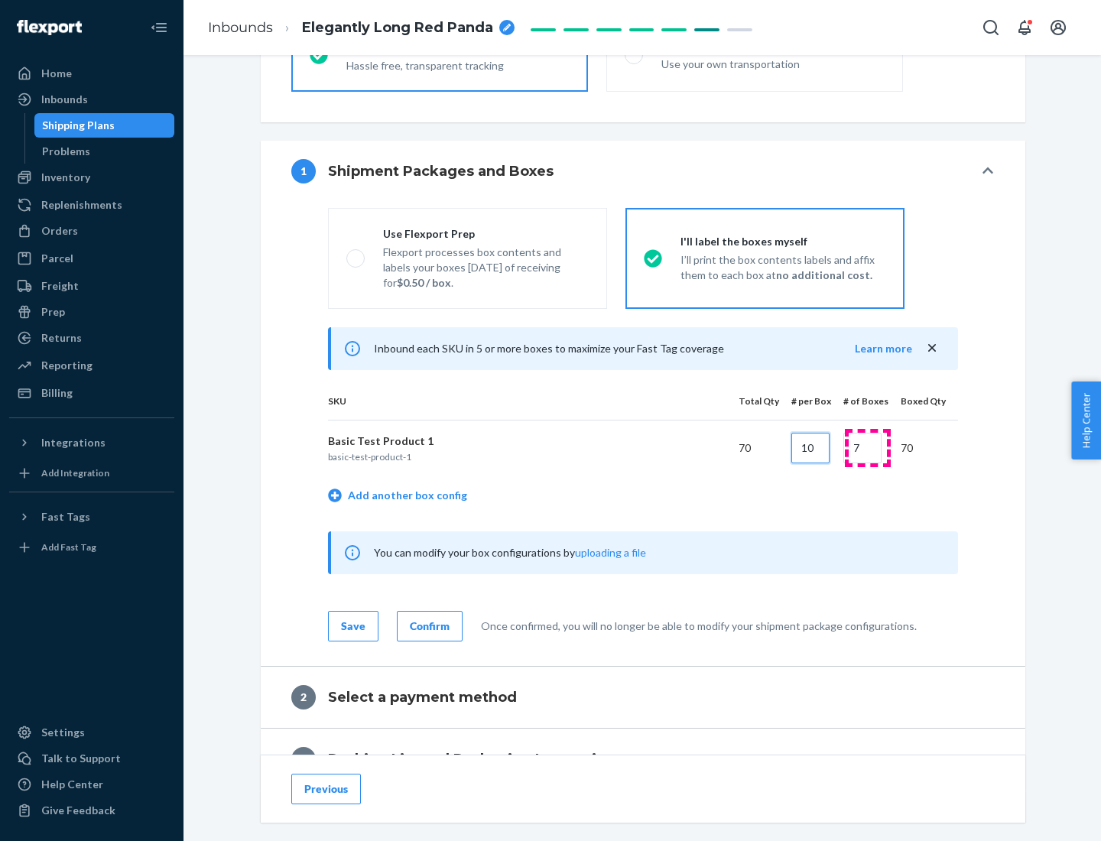
type input "10"
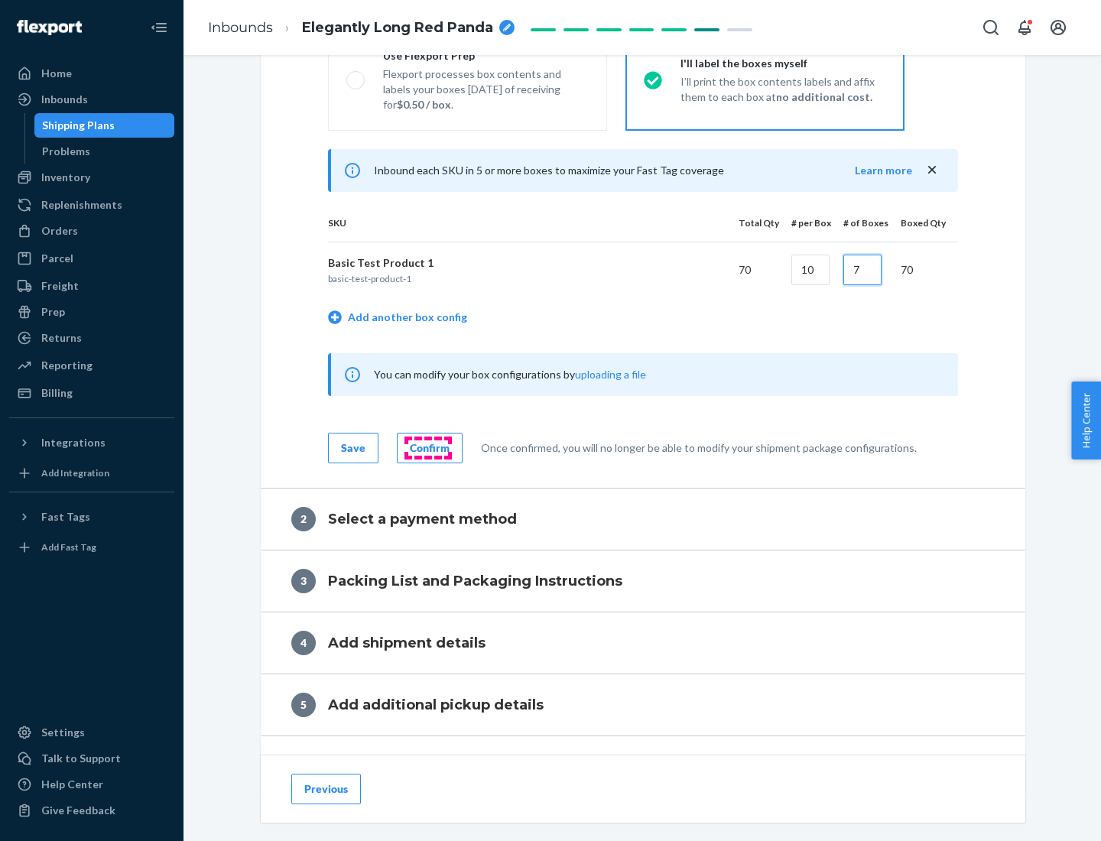
type input "7"
click at [427, 447] on div "Confirm" at bounding box center [430, 447] width 40 height 15
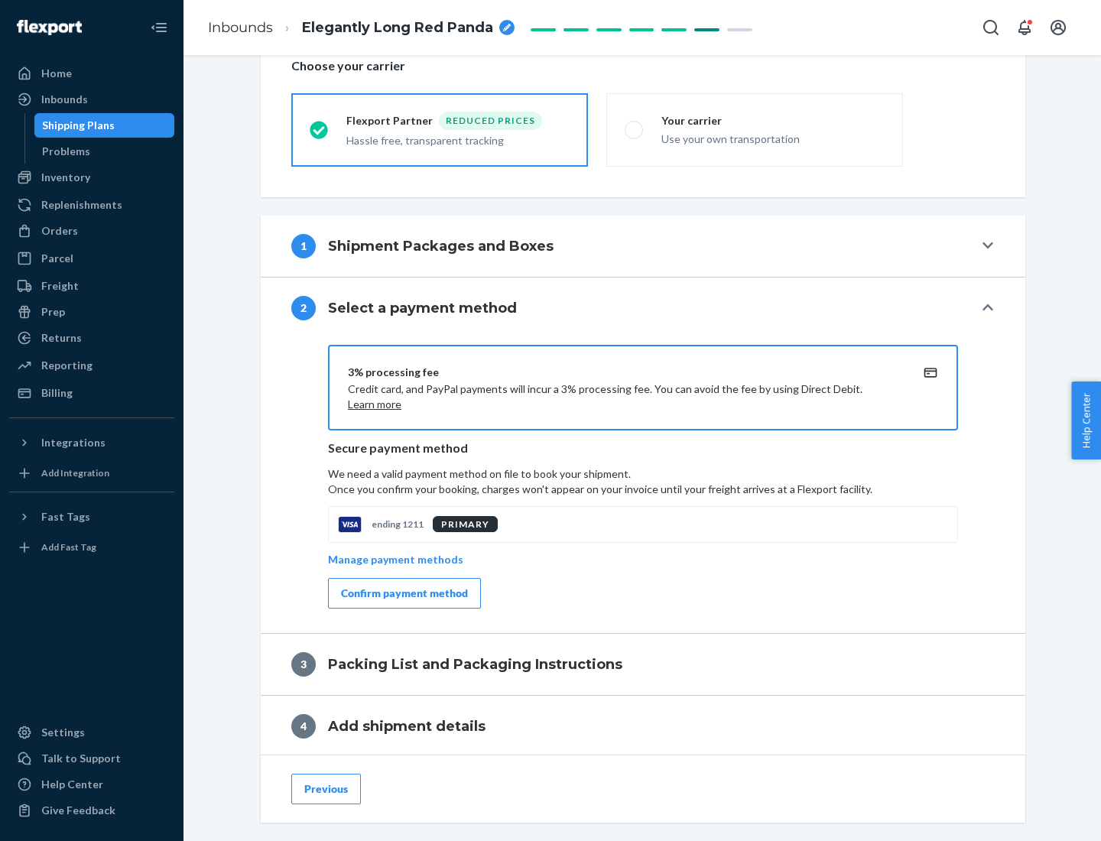
scroll to position [548, 0]
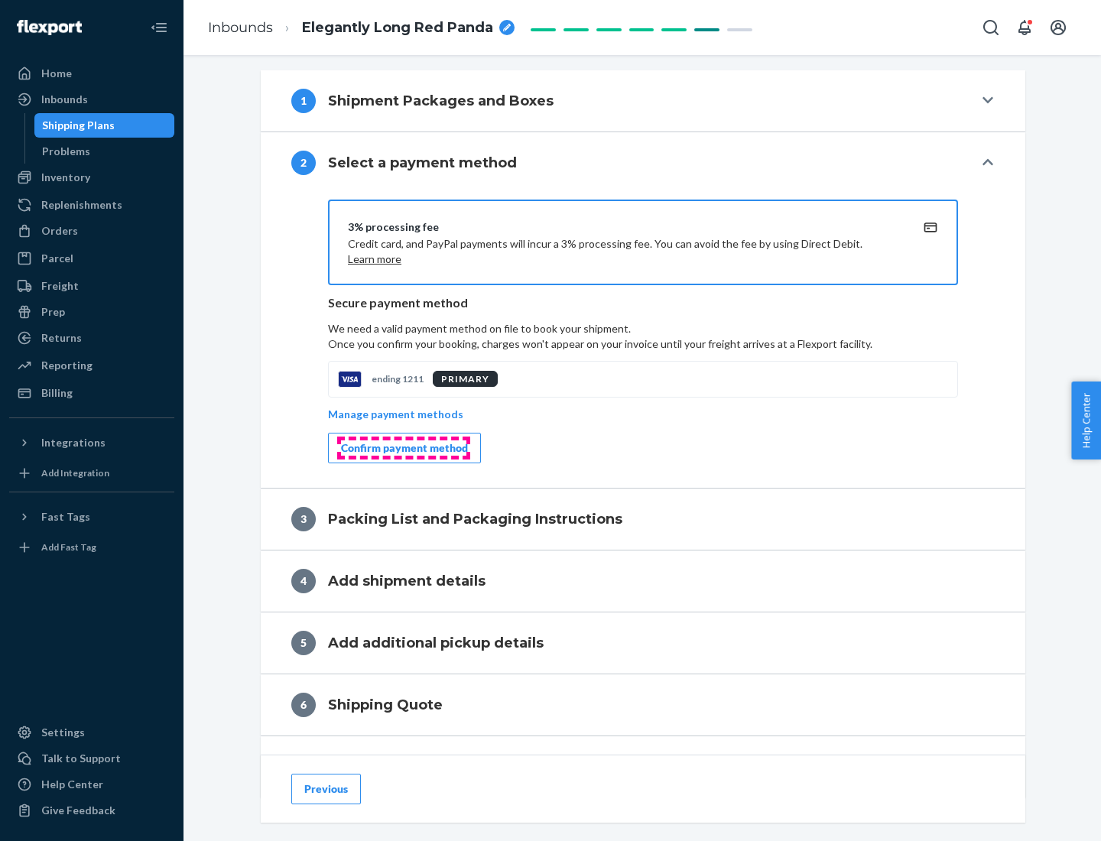
click at [403, 448] on div "Confirm payment method" at bounding box center [404, 447] width 127 height 15
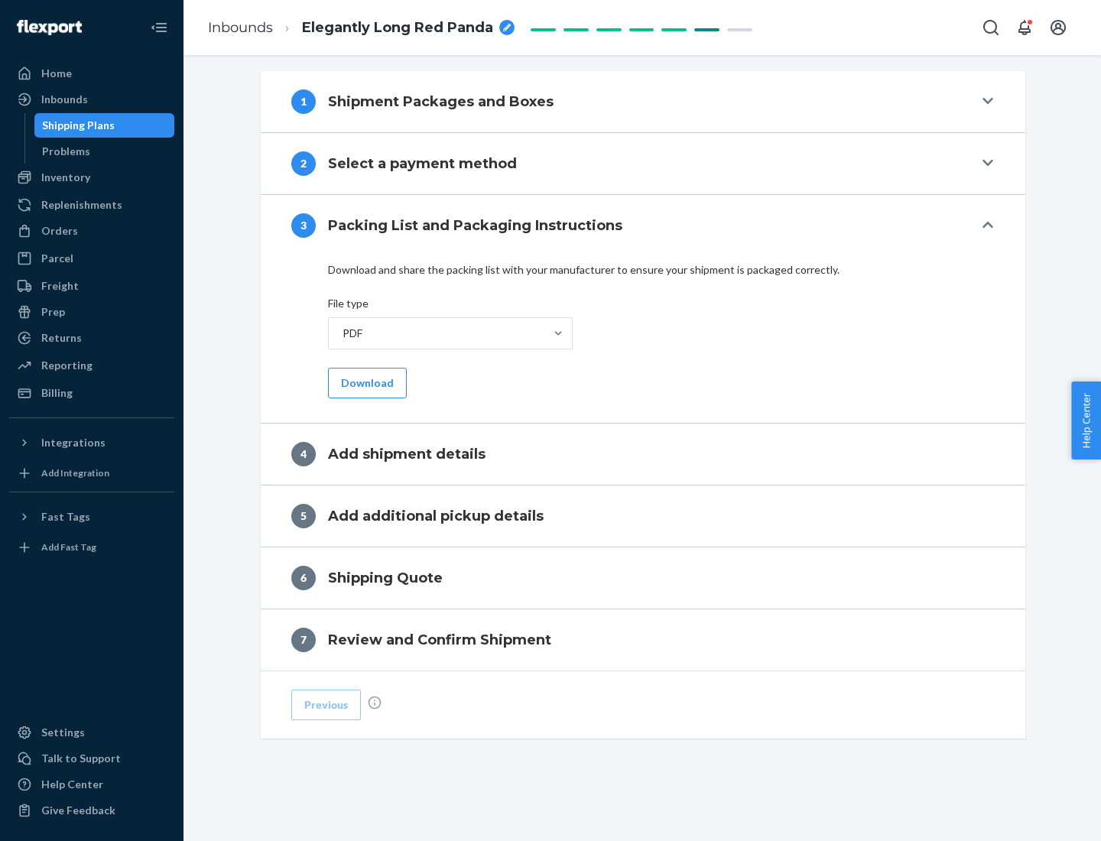
scroll to position [482, 0]
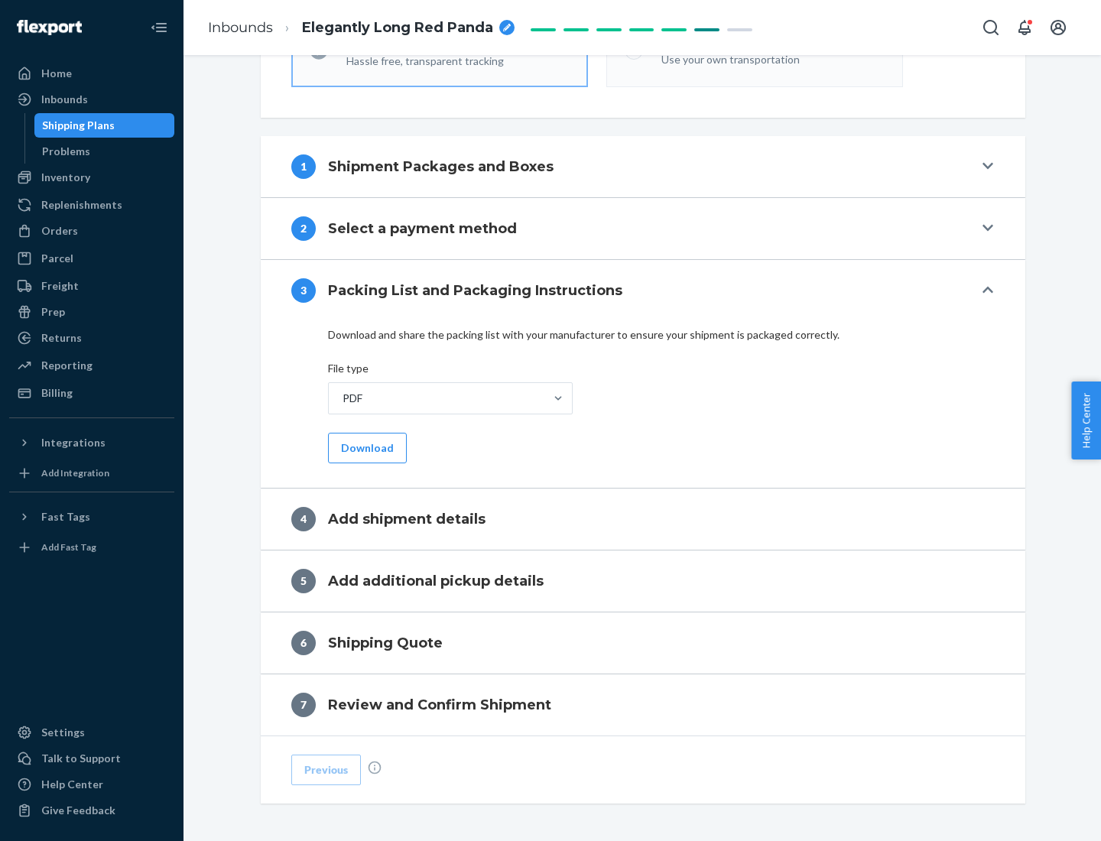
click at [365, 447] on button "Download" at bounding box center [367, 448] width 79 height 31
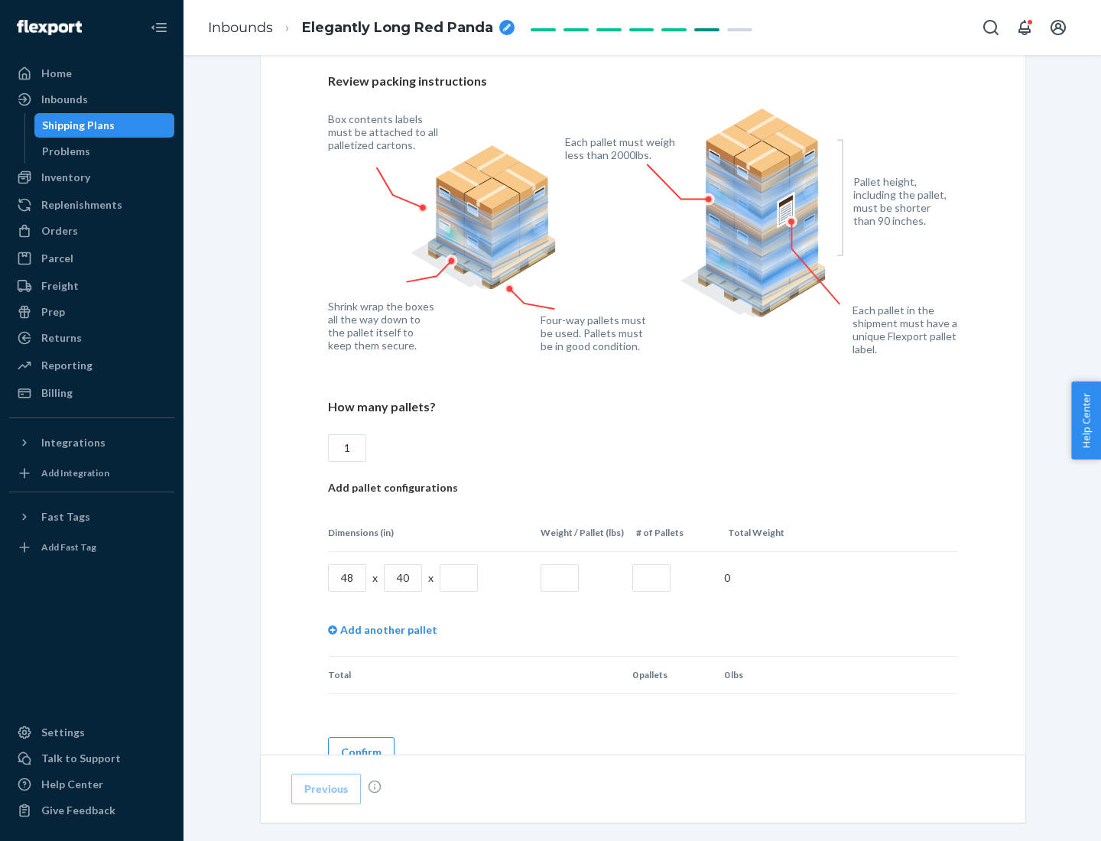
scroll to position [1049, 0]
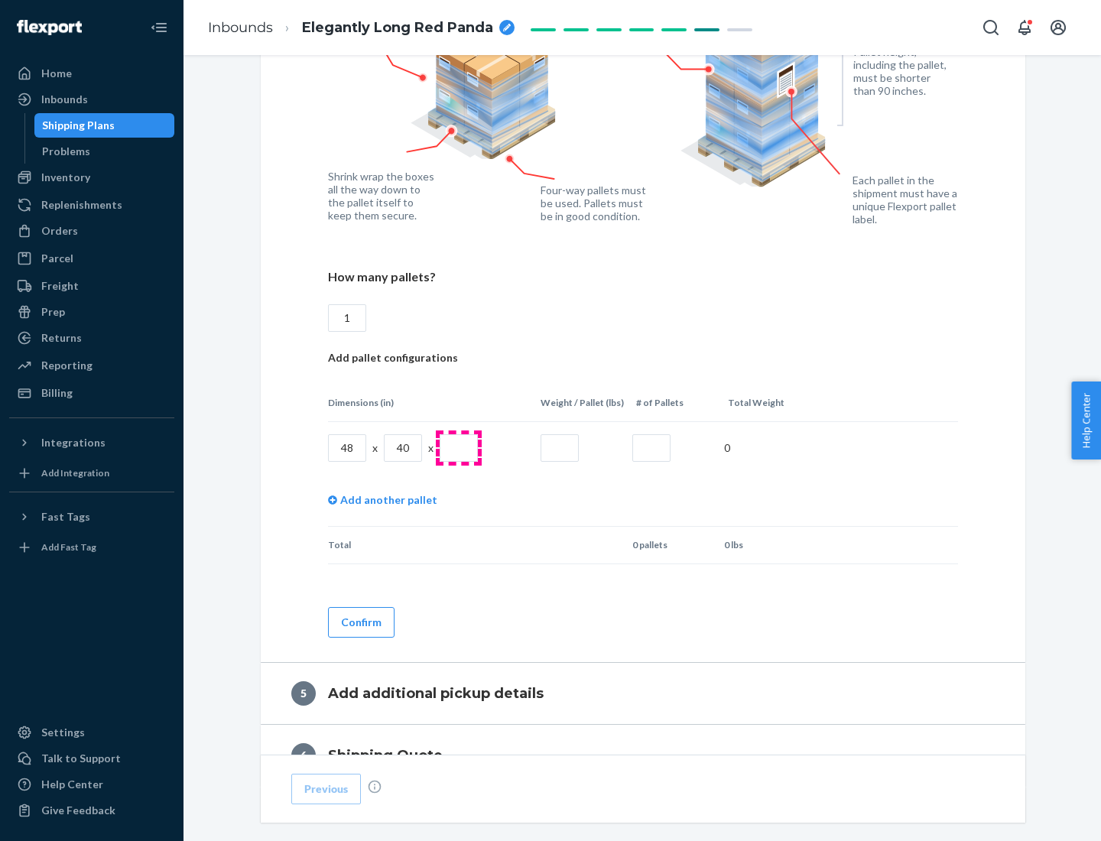
type input "1"
type input "40"
type input "200"
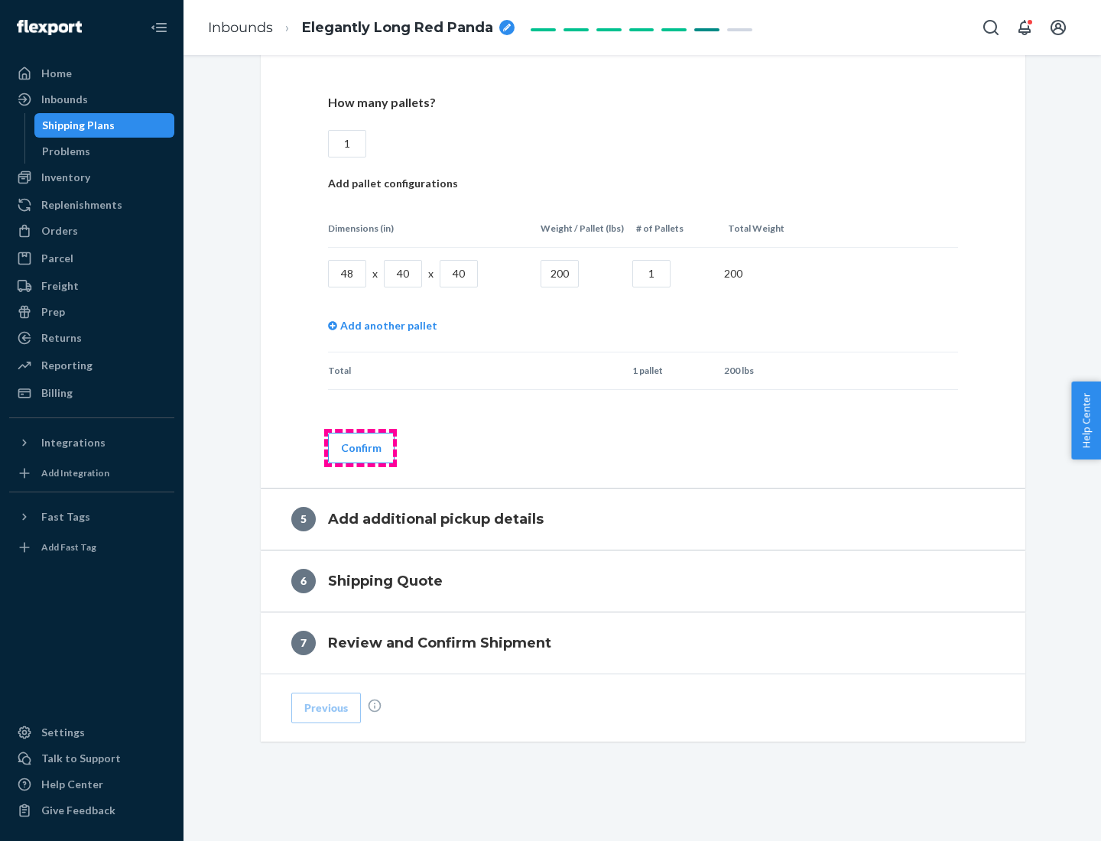
type input "1"
click at [360, 447] on button "Confirm" at bounding box center [361, 448] width 67 height 31
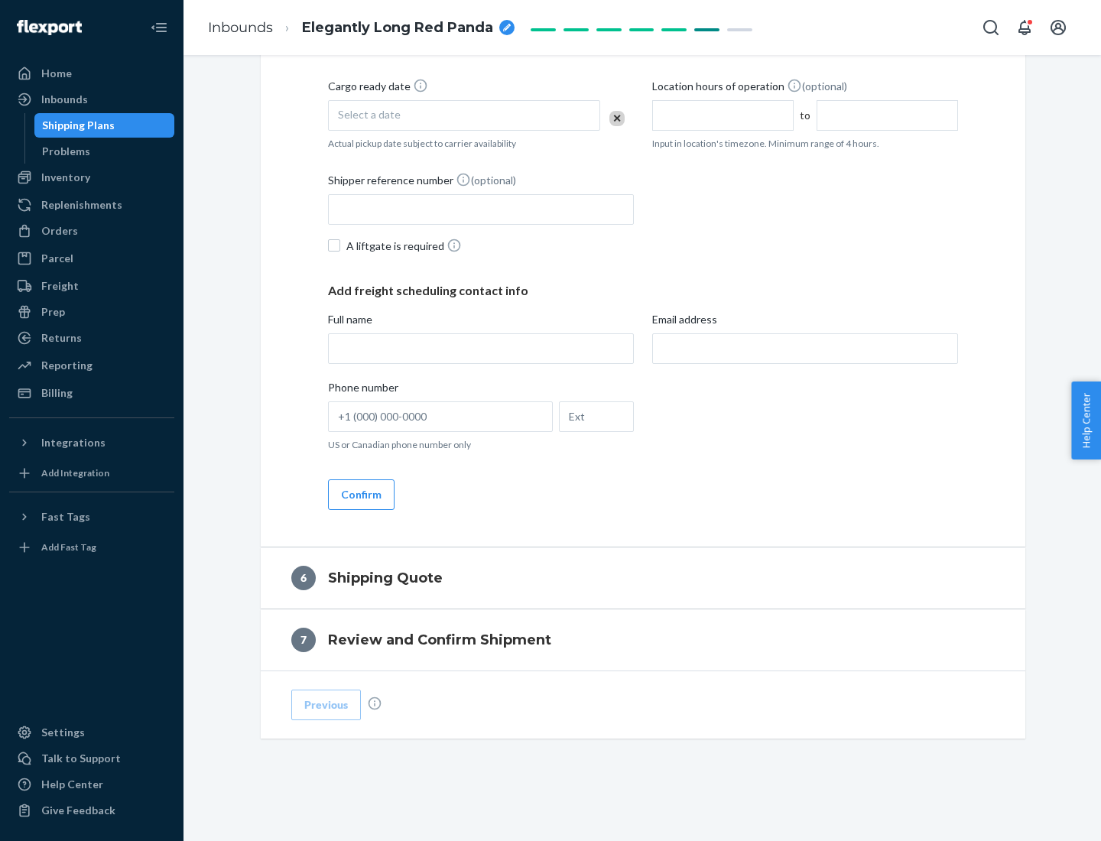
scroll to position [523, 0]
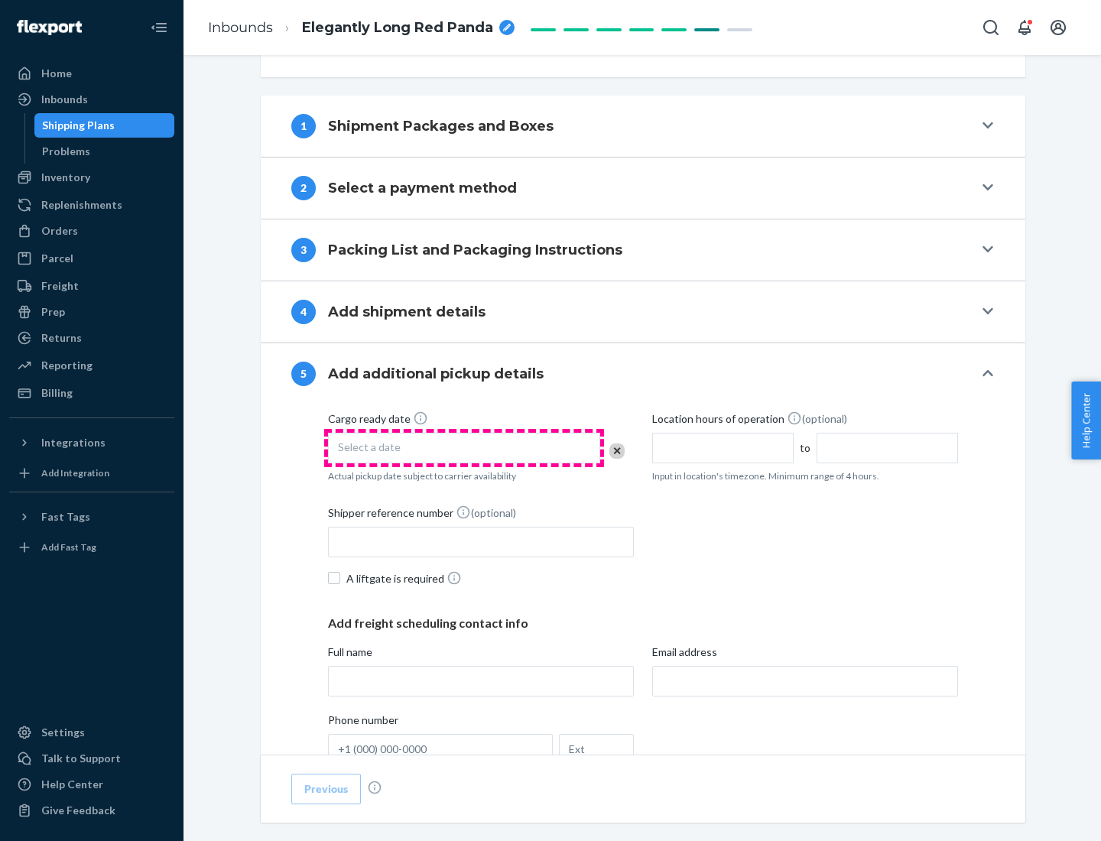
click at [464, 447] on div "Select a date" at bounding box center [464, 448] width 272 height 31
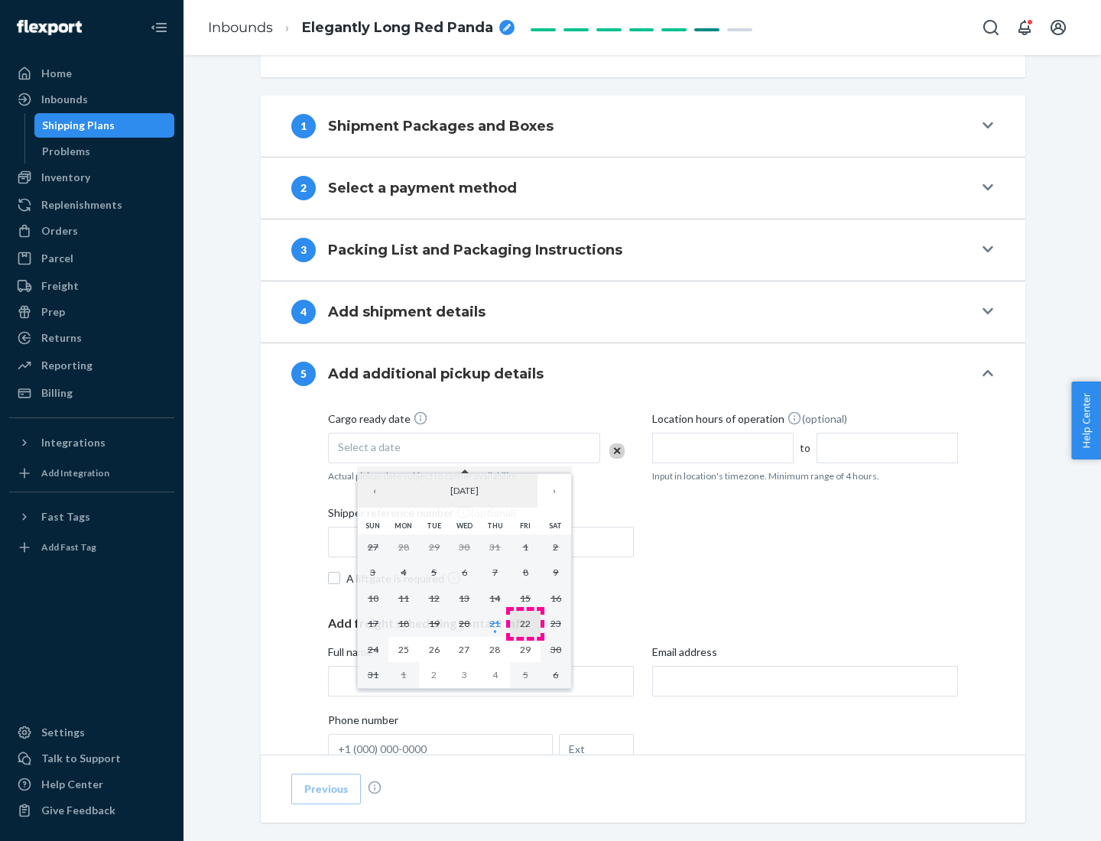
click at [525, 623] on abbr "22" at bounding box center [525, 623] width 11 height 11
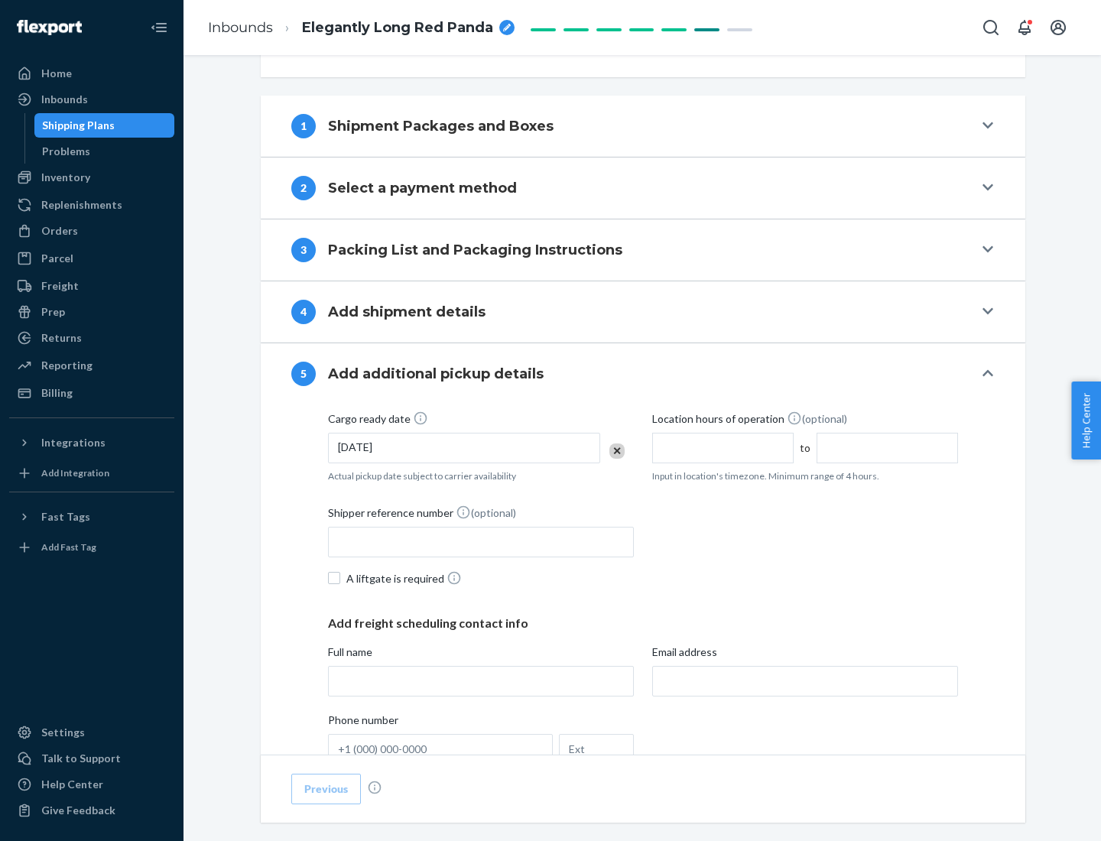
scroll to position [756, 0]
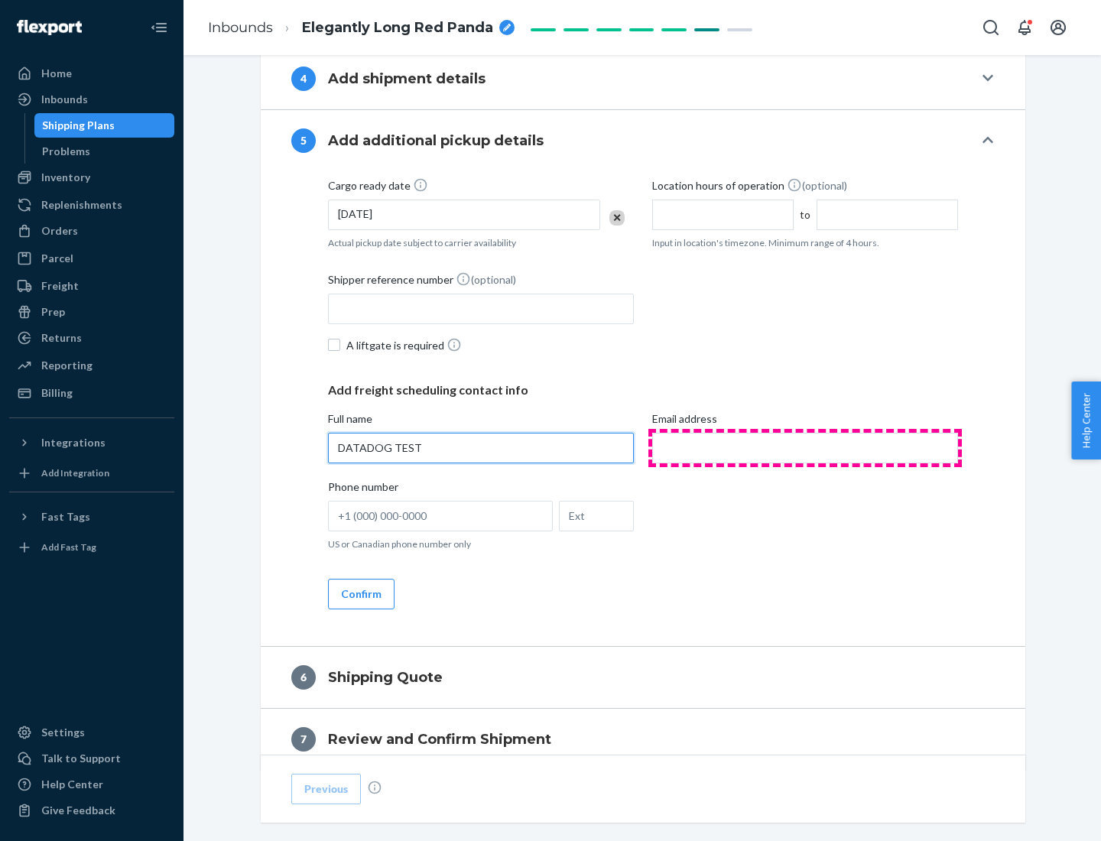
type input "DATADOG TEST"
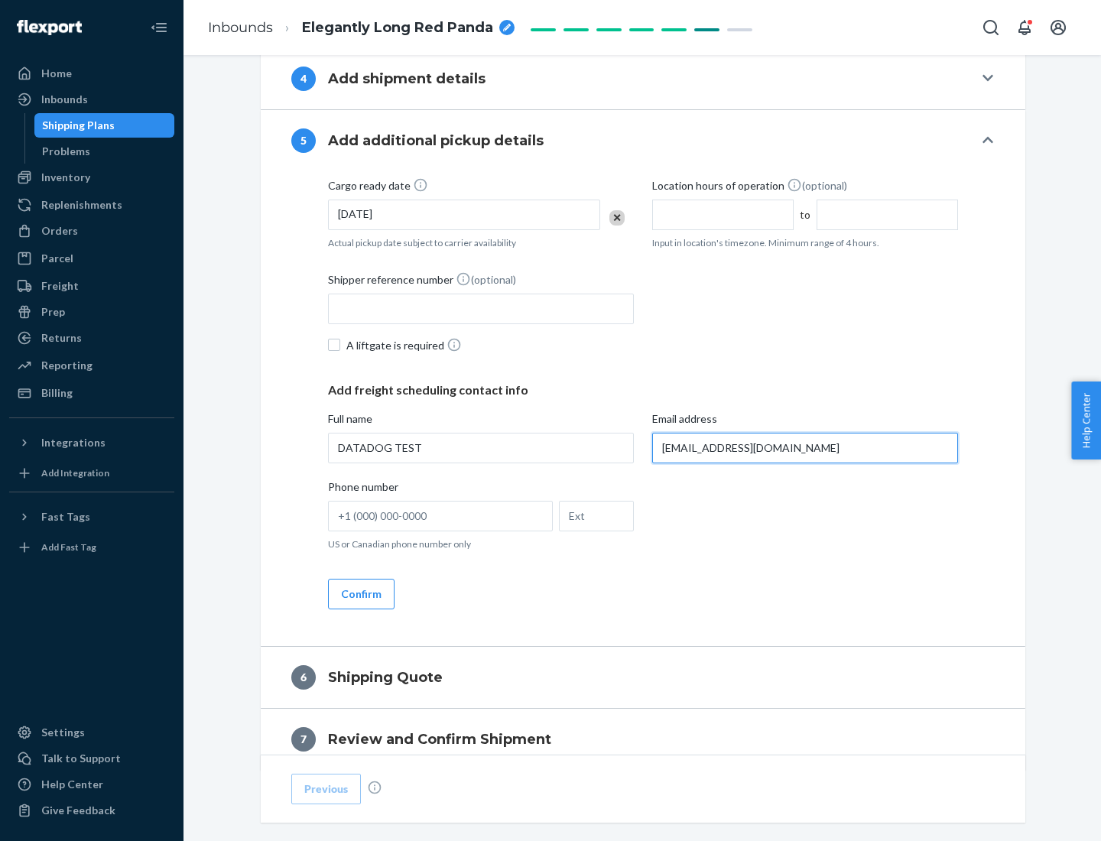
scroll to position [824, 0]
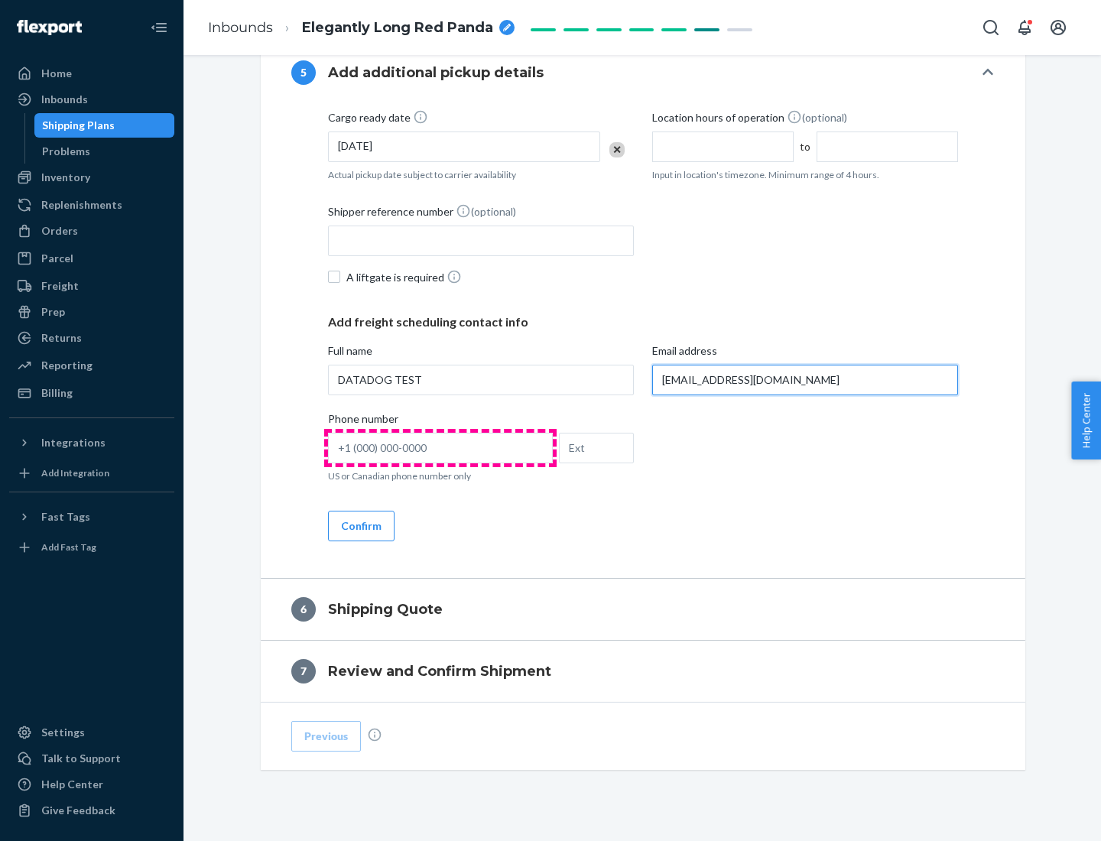
type input "[EMAIL_ADDRESS][DOMAIN_NAME]"
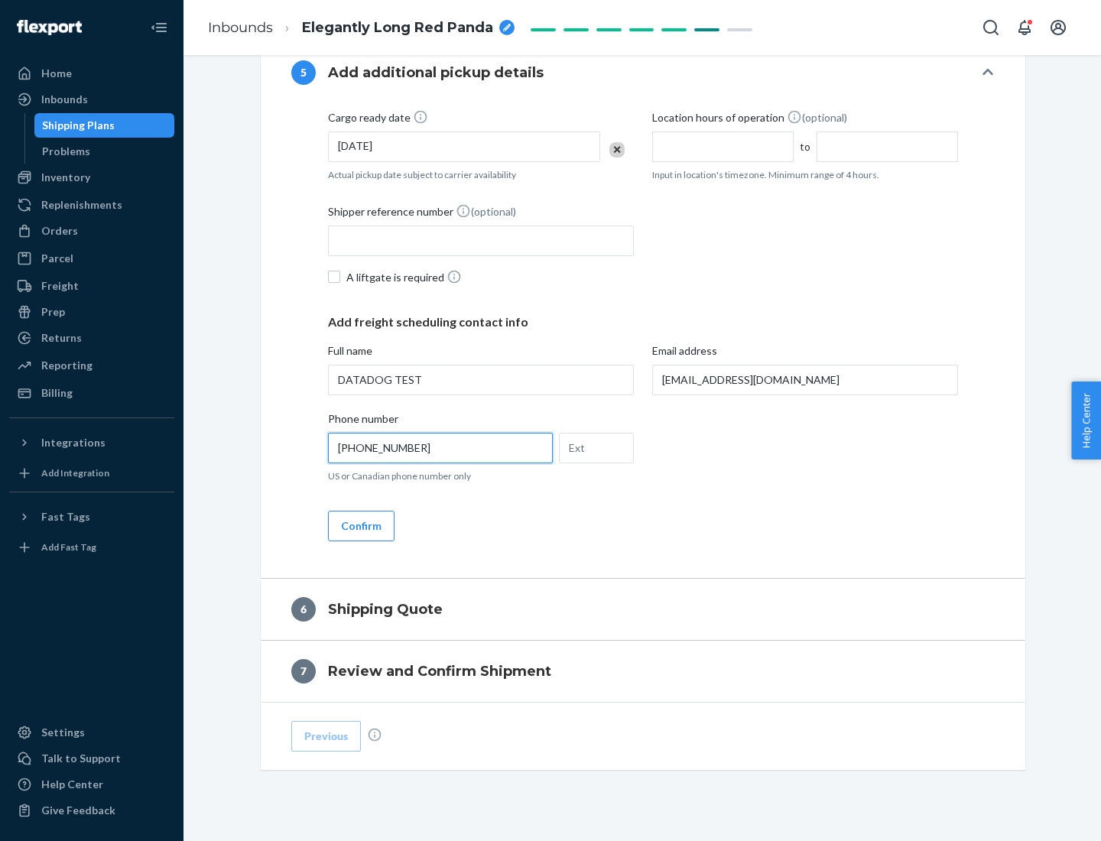
scroll to position [855, 0]
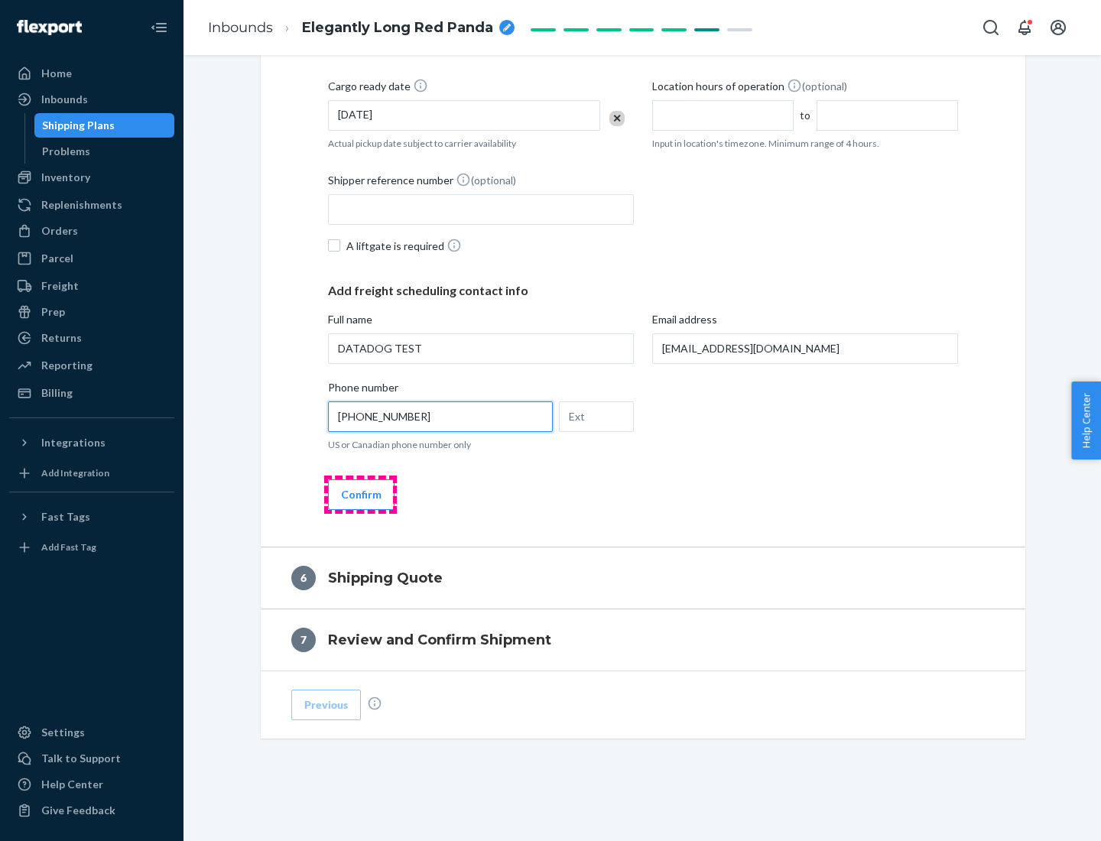
type input "[PHONE_NUMBER]"
click at [360, 494] on button "Confirm" at bounding box center [361, 494] width 67 height 31
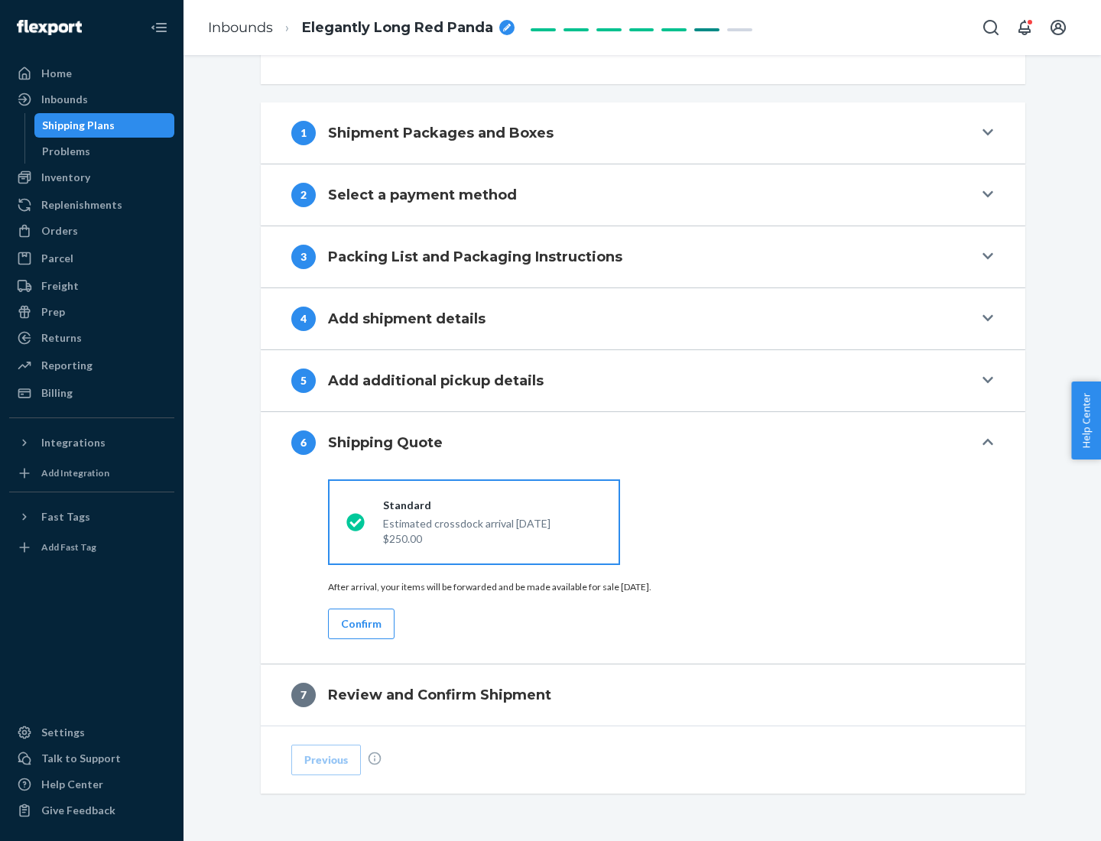
scroll to position [571, 0]
